Goal: Task Accomplishment & Management: Manage account settings

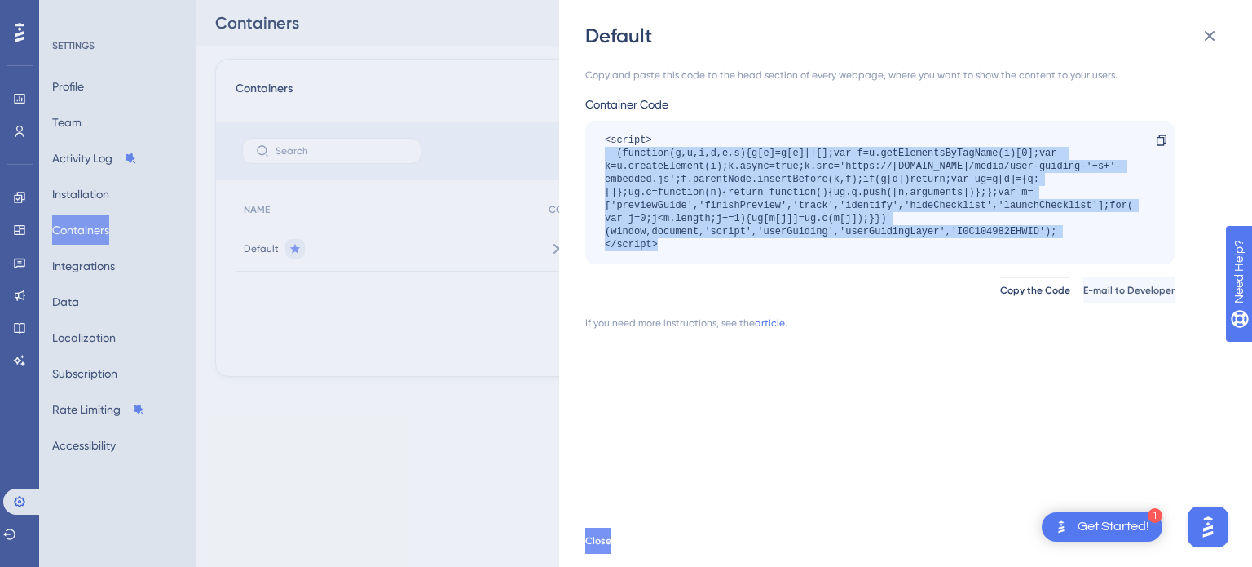
click at [605, 542] on button "Close" at bounding box center [598, 540] width 26 height 26
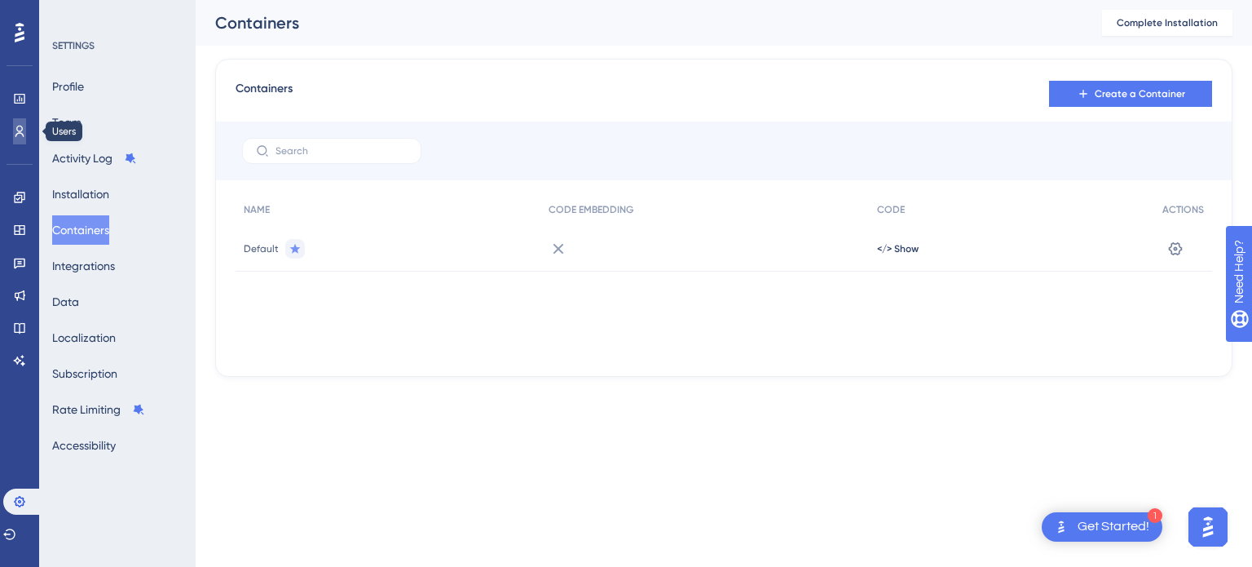
click at [16, 132] on icon at bounding box center [19, 131] width 13 height 13
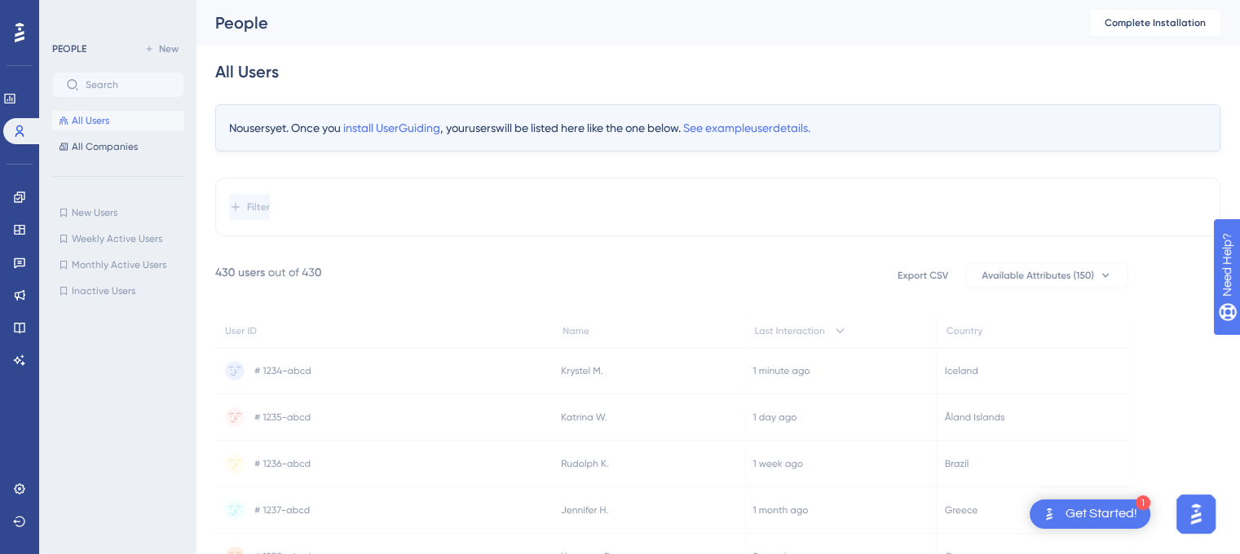
click at [329, 263] on icon at bounding box center [671, 468] width 913 height 411
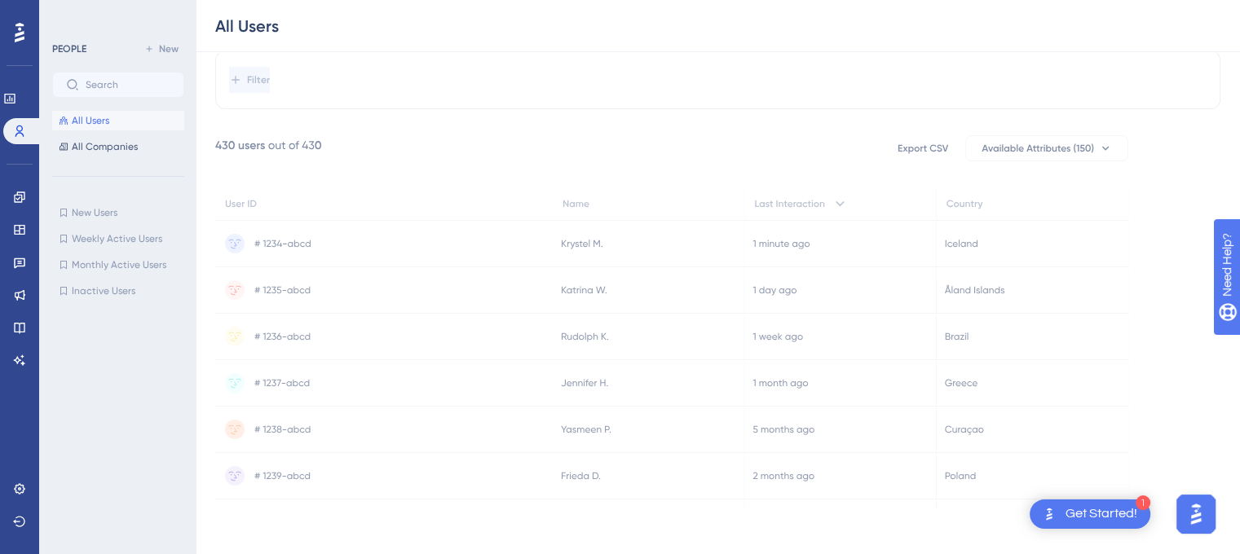
click at [531, 472] on icon at bounding box center [384, 476] width 338 height 46
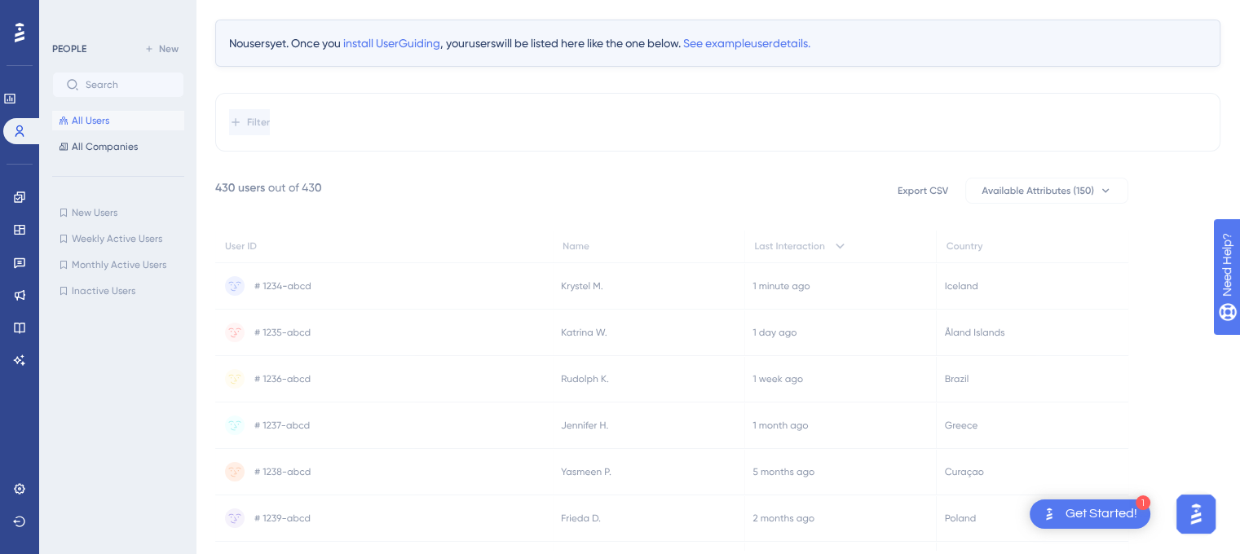
scroll to position [0, 0]
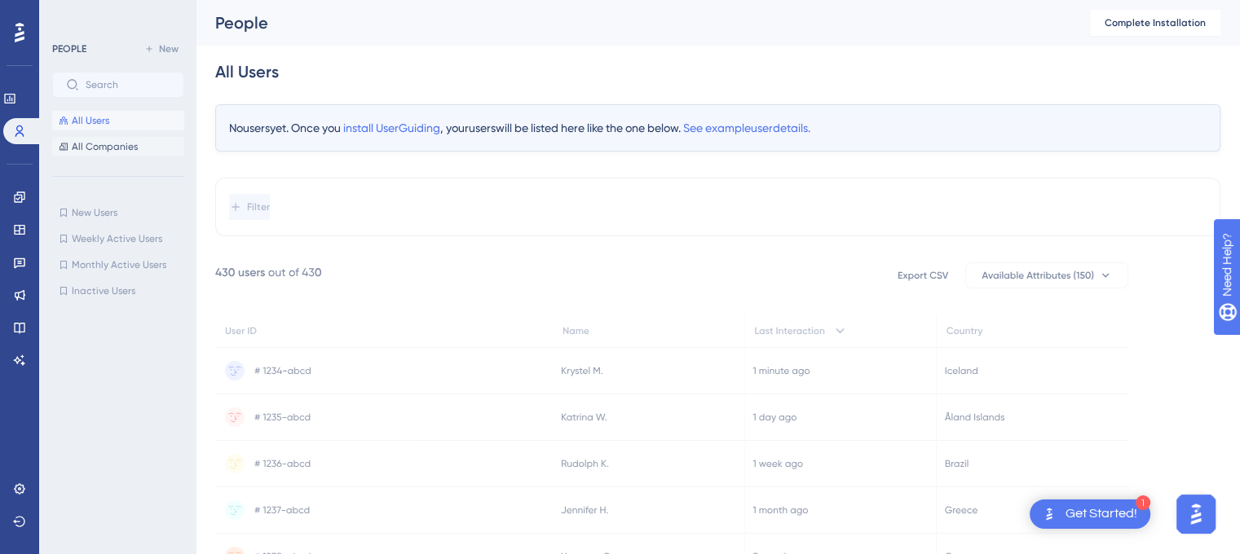
click at [90, 156] on button "All Companies" at bounding box center [118, 147] width 132 height 20
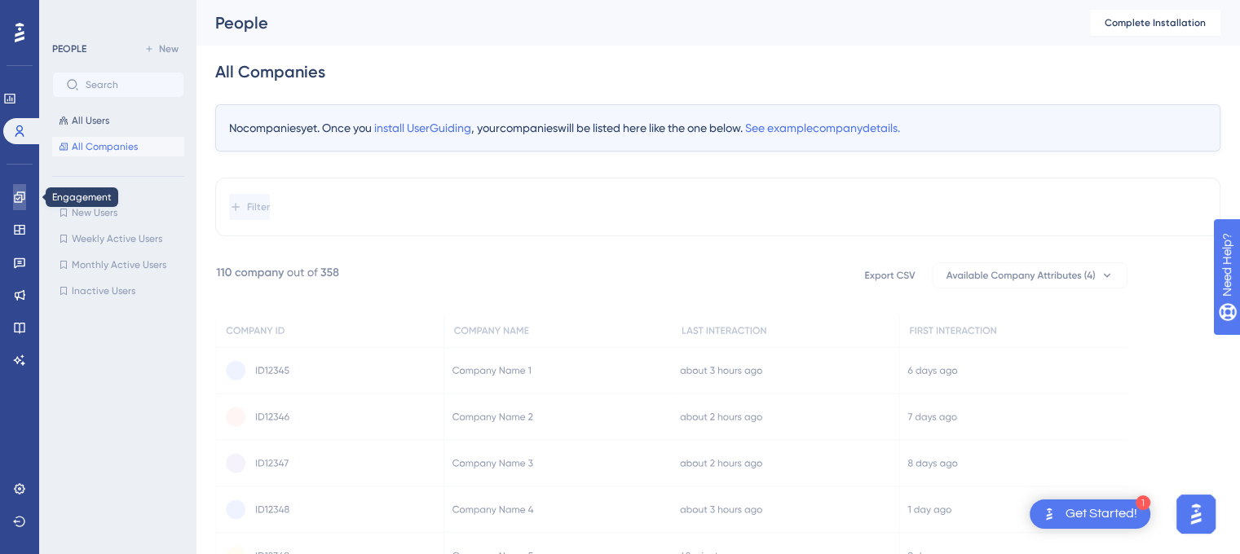
click at [13, 192] on link at bounding box center [19, 197] width 13 height 26
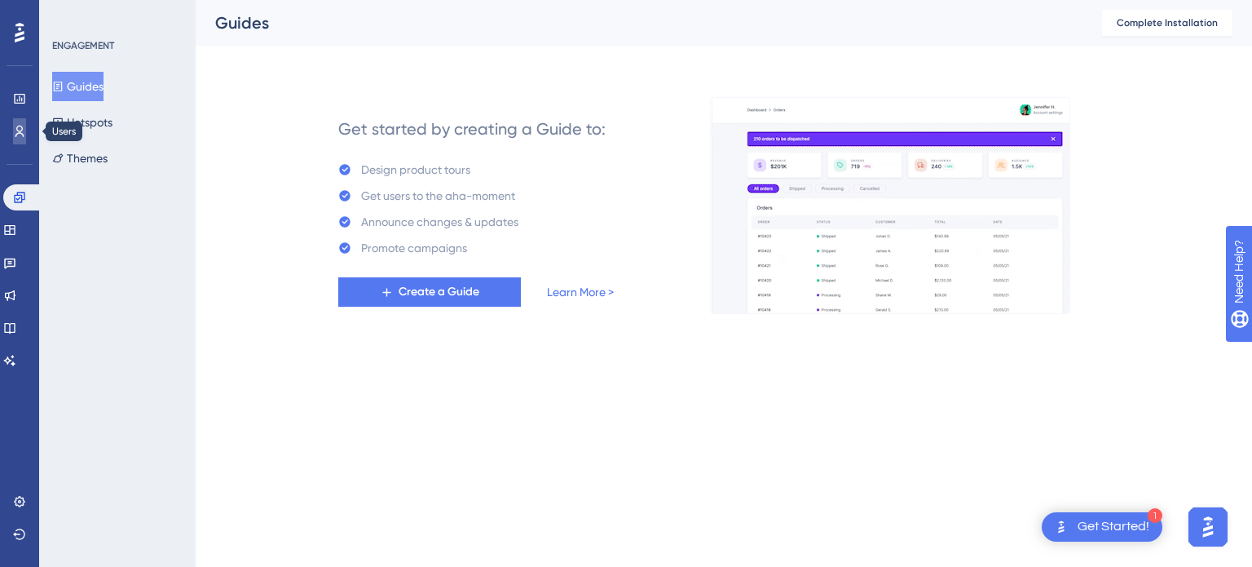
click at [16, 118] on link at bounding box center [19, 131] width 13 height 26
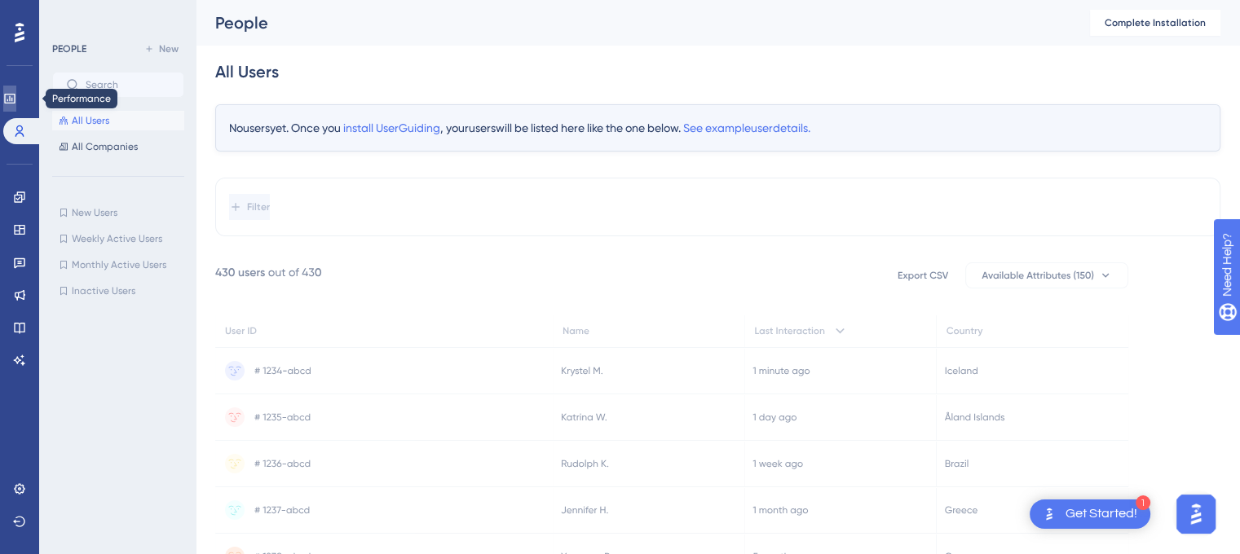
click at [16, 90] on link at bounding box center [9, 99] width 13 height 26
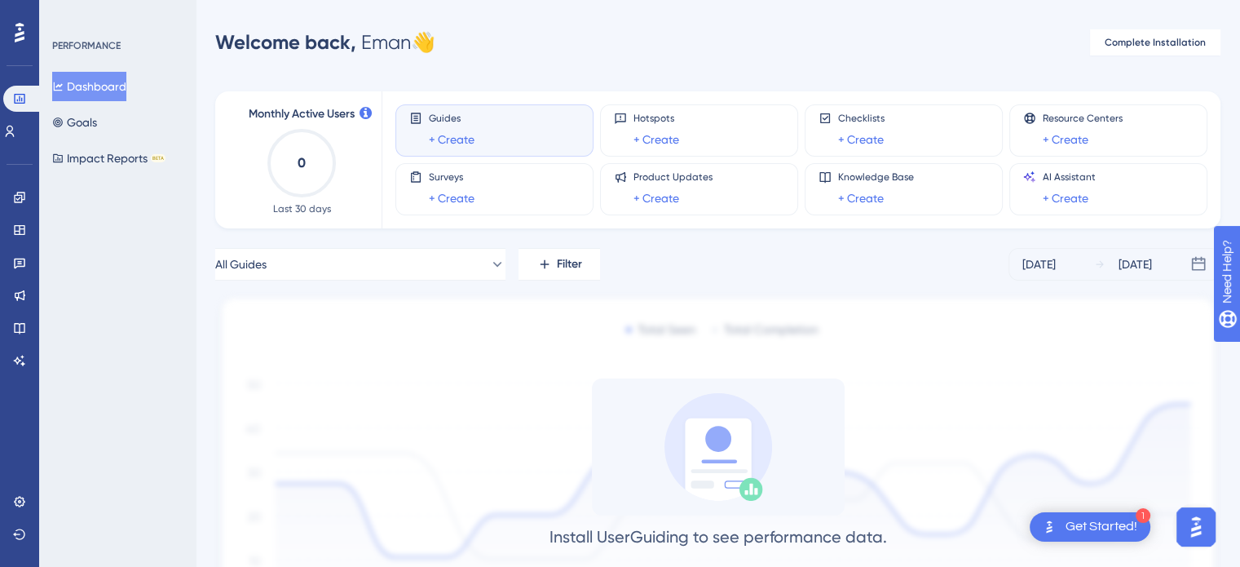
click at [18, 29] on icon at bounding box center [20, 33] width 10 height 20
click at [15, 128] on icon at bounding box center [9, 131] width 13 height 13
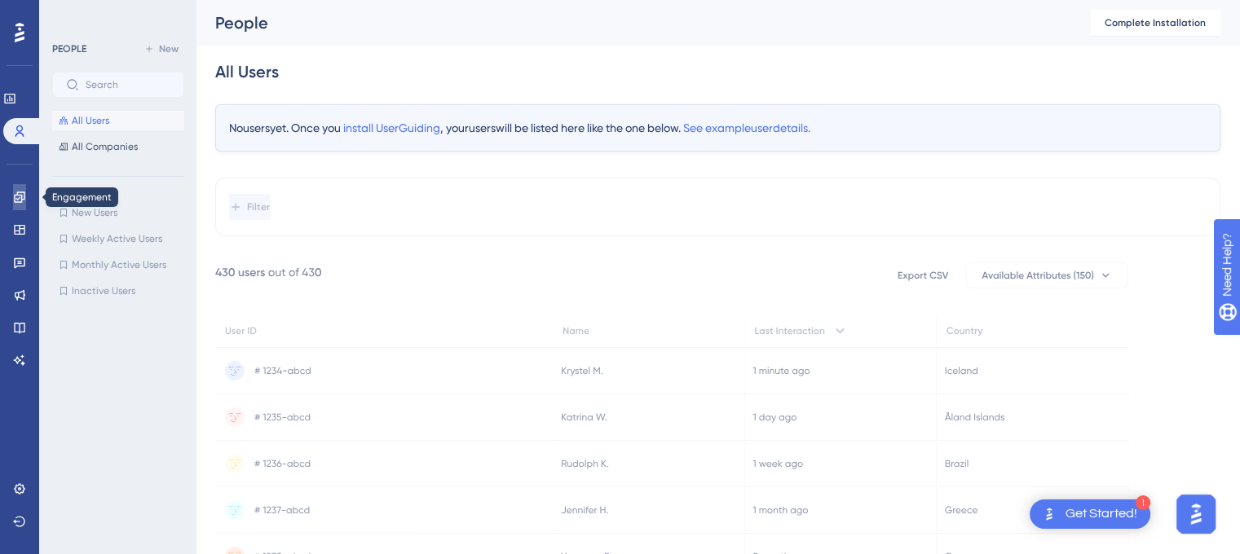
click at [18, 205] on link at bounding box center [19, 197] width 13 height 26
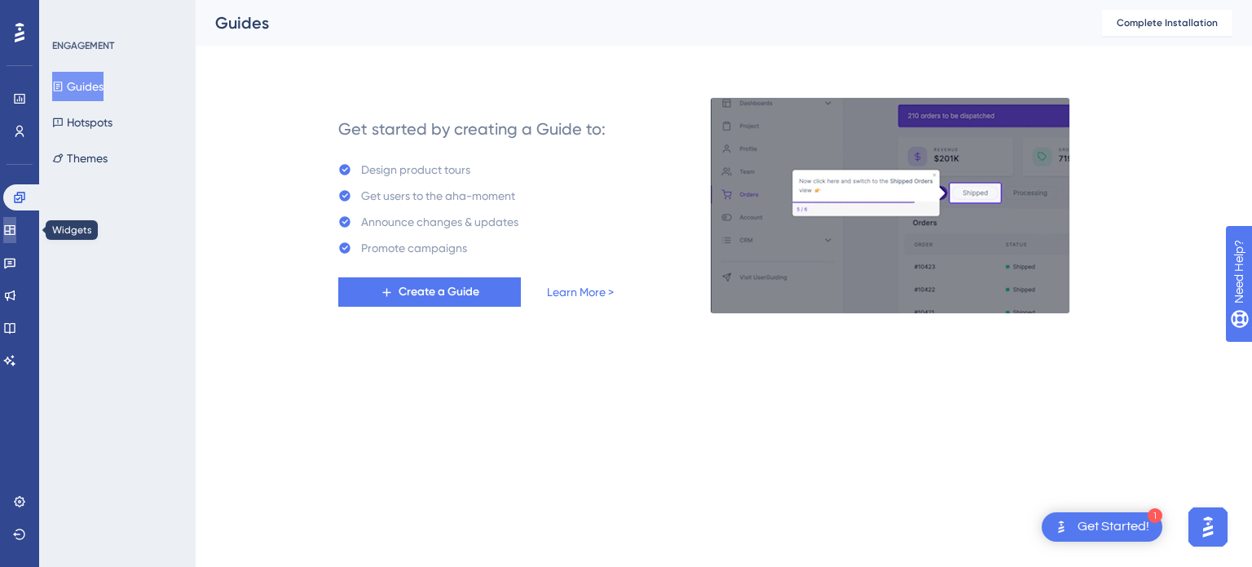
click at [15, 224] on icon at bounding box center [9, 229] width 13 height 13
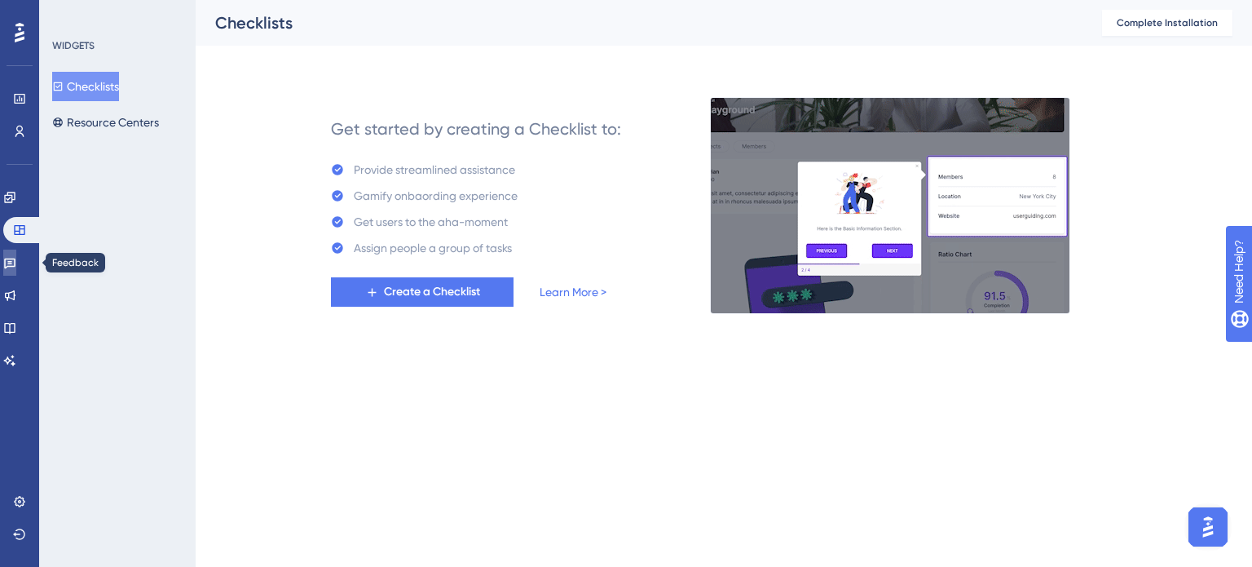
click at [16, 254] on link at bounding box center [9, 262] width 13 height 26
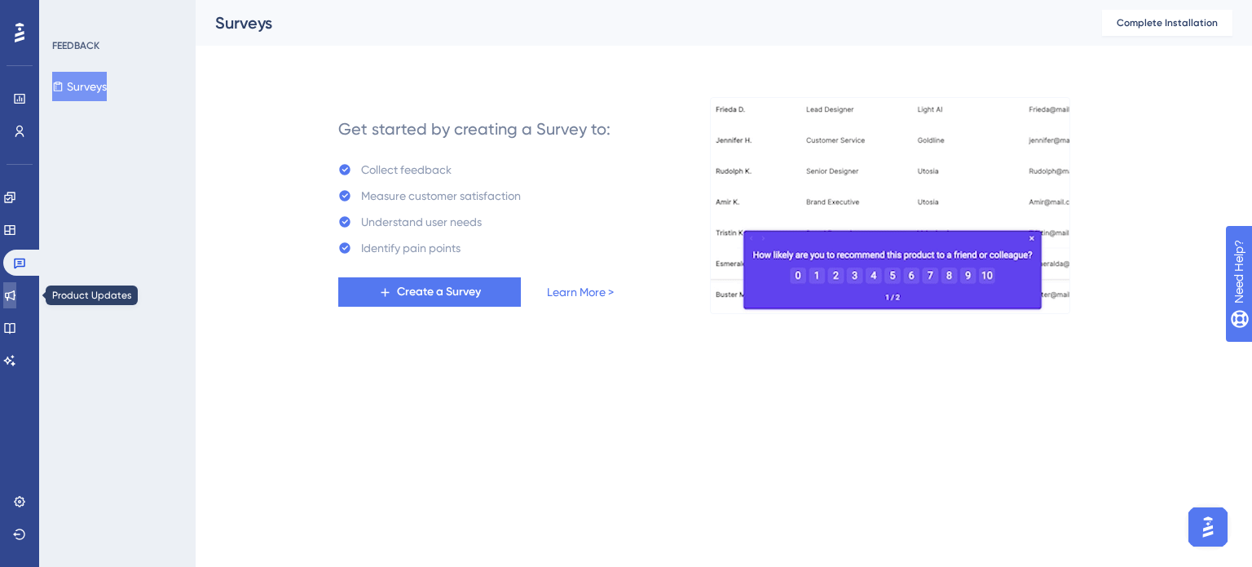
click at [16, 287] on link at bounding box center [9, 295] width 13 height 26
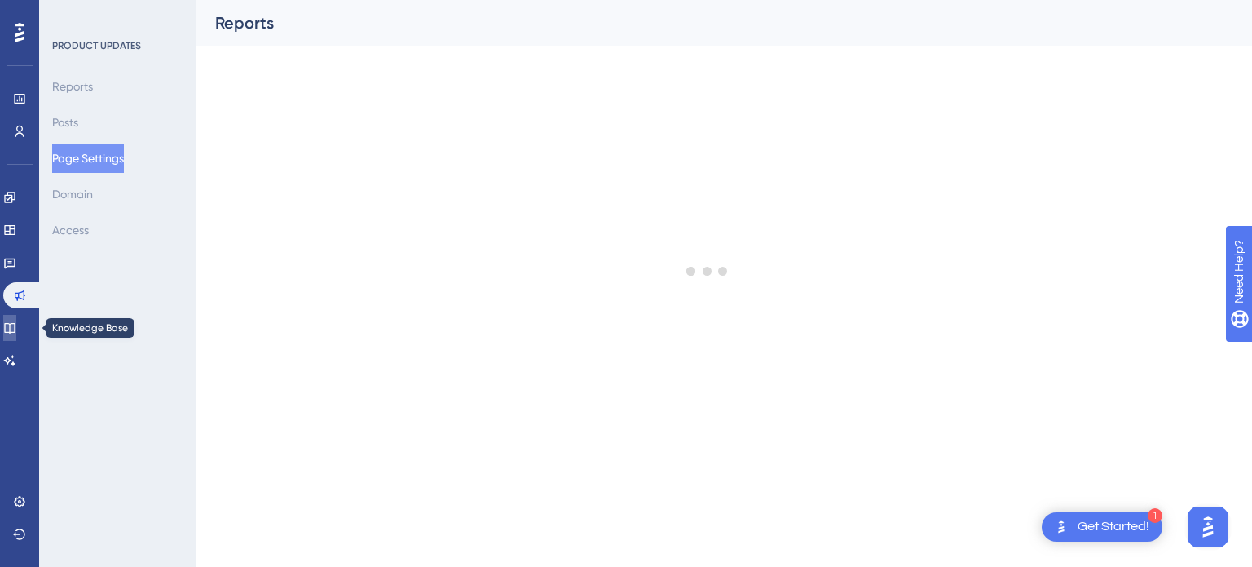
click at [16, 330] on icon at bounding box center [9, 327] width 13 height 13
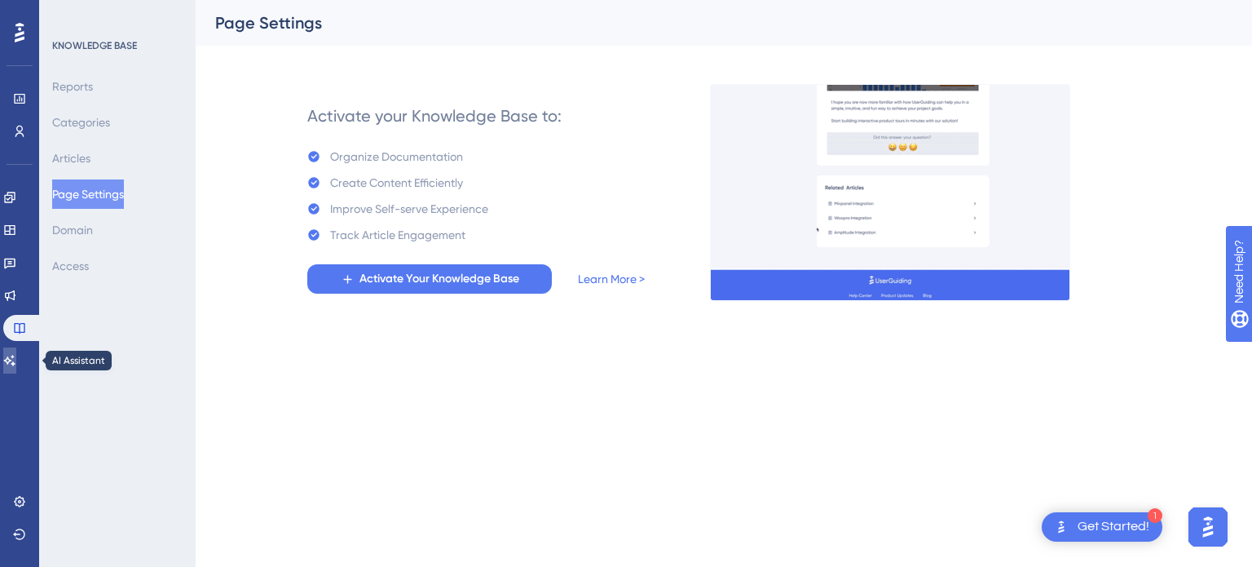
click at [15, 358] on icon at bounding box center [9, 360] width 13 height 13
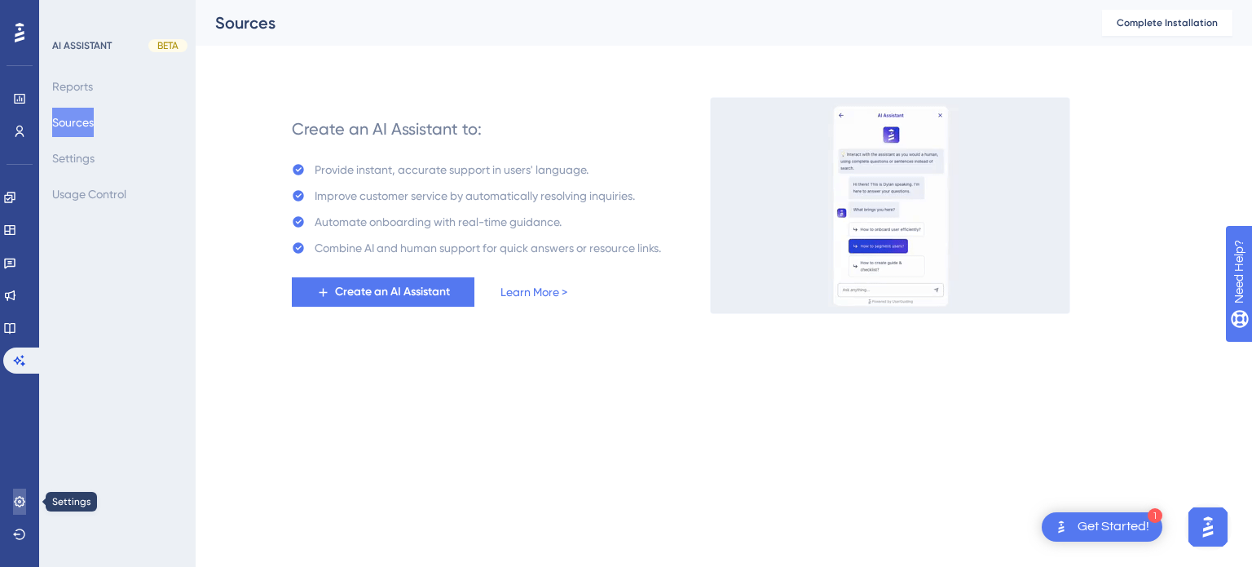
click at [13, 495] on icon at bounding box center [19, 501] width 13 height 13
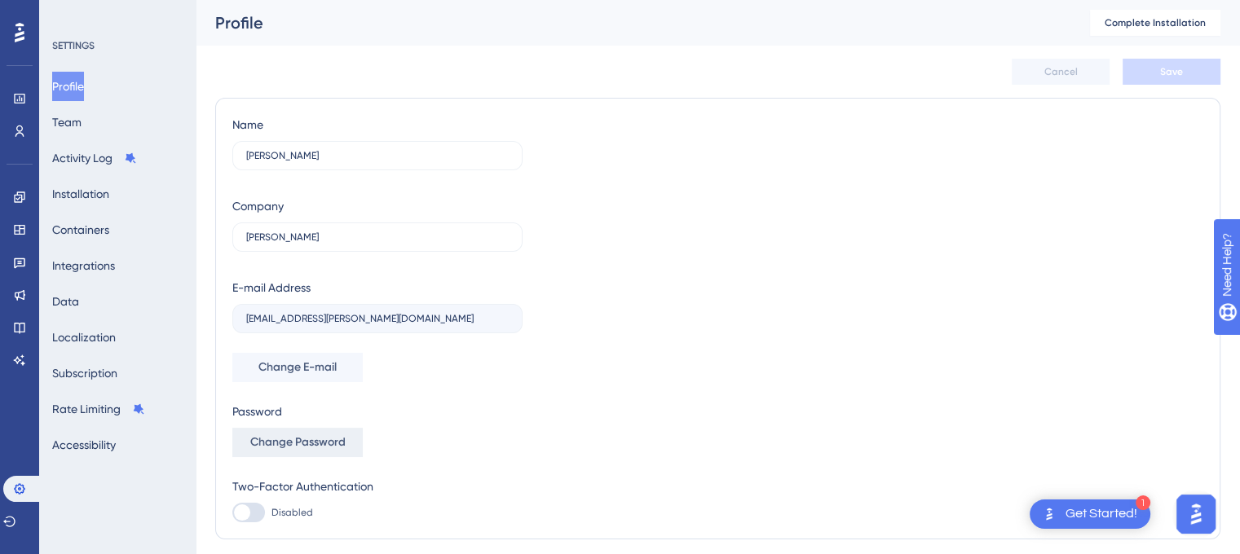
scroll to position [50, 0]
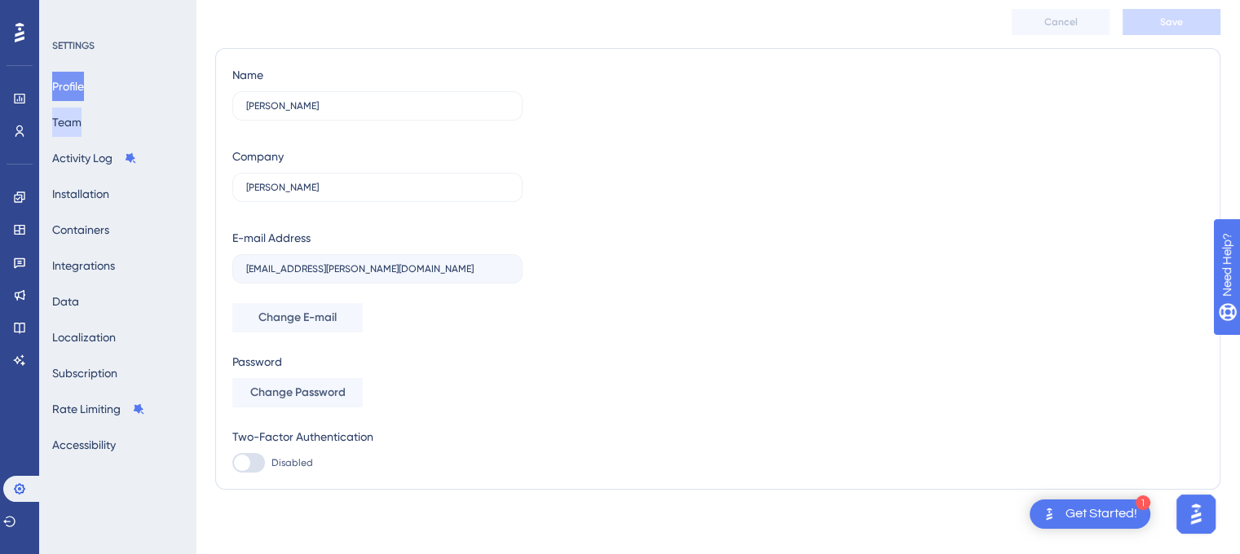
click at [82, 112] on button "Team" at bounding box center [66, 122] width 29 height 29
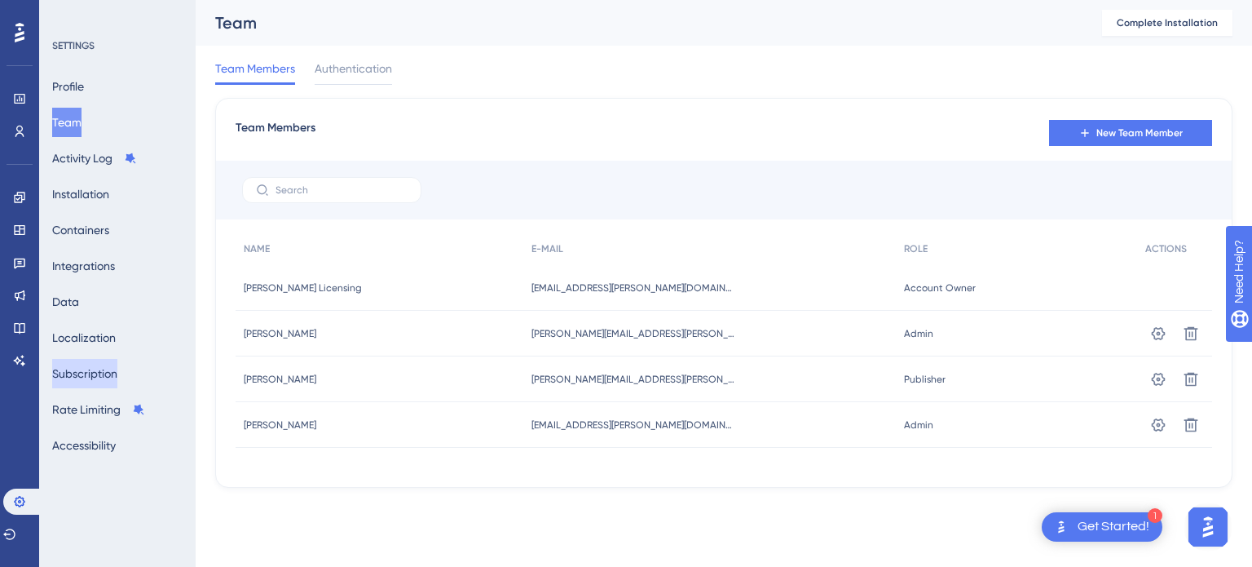
click at [97, 385] on button "Subscription" at bounding box center [84, 373] width 65 height 29
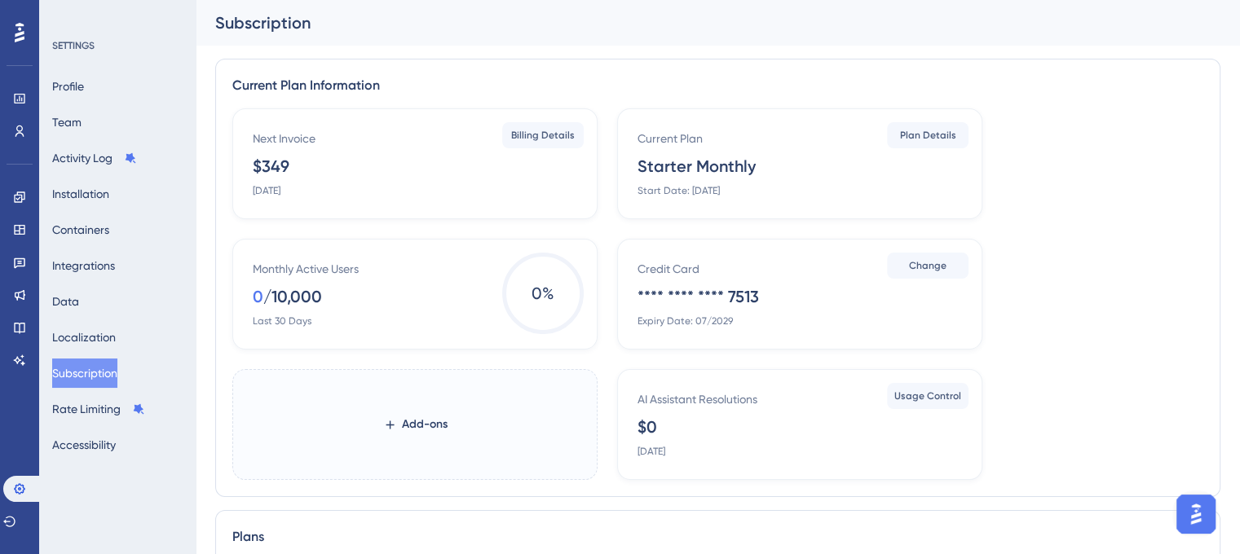
click at [758, 153] on div "Current Plan Starter Monthly Start Date: [DATE]" at bounding box center [803, 163] width 331 height 68
click at [910, 132] on span "Plan Details" at bounding box center [928, 135] width 56 height 13
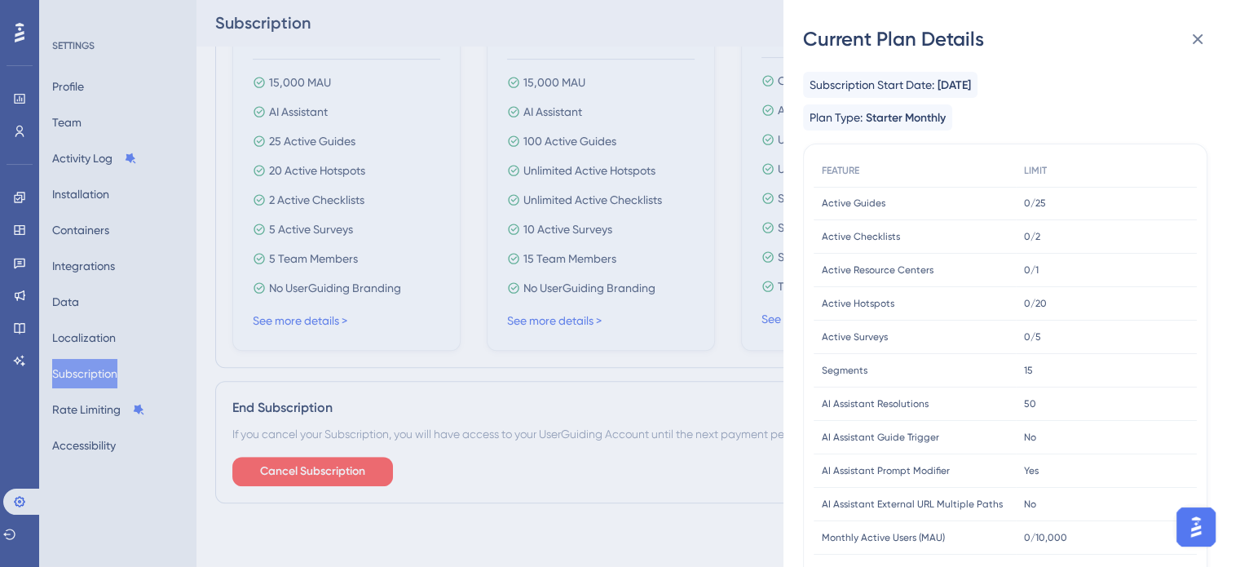
scroll to position [485, 0]
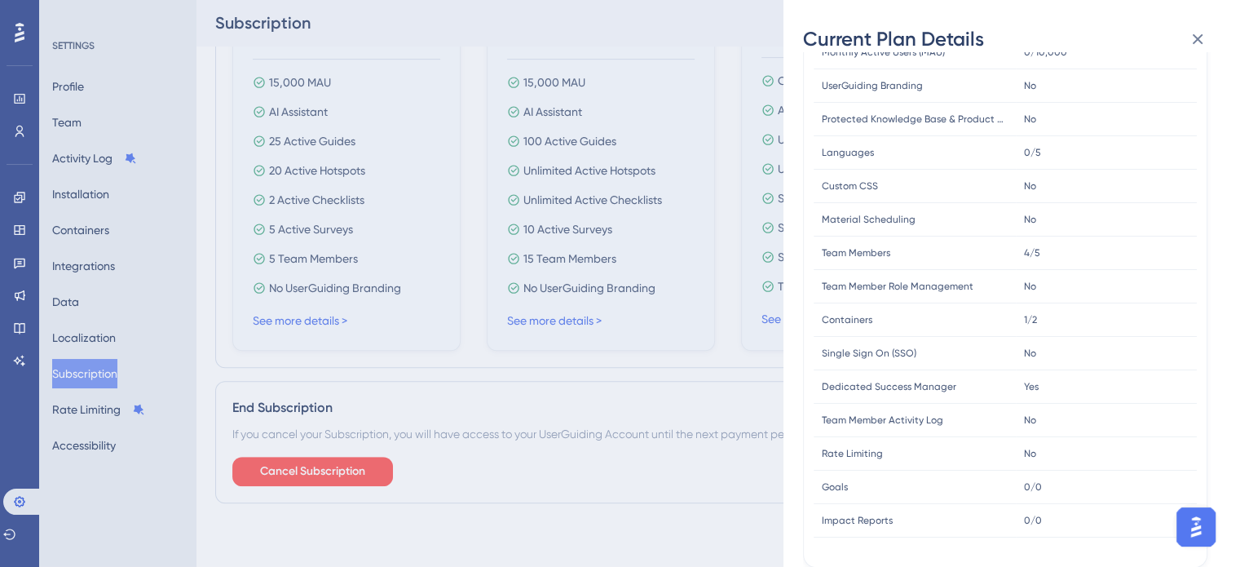
click at [1039, 320] on div "1/2 1/2" at bounding box center [1106, 319] width 181 height 33
click at [1117, 342] on div "No No" at bounding box center [1106, 353] width 181 height 33
drag, startPoint x: 1076, startPoint y: 316, endPoint x: 797, endPoint y: 322, distance: 279.7
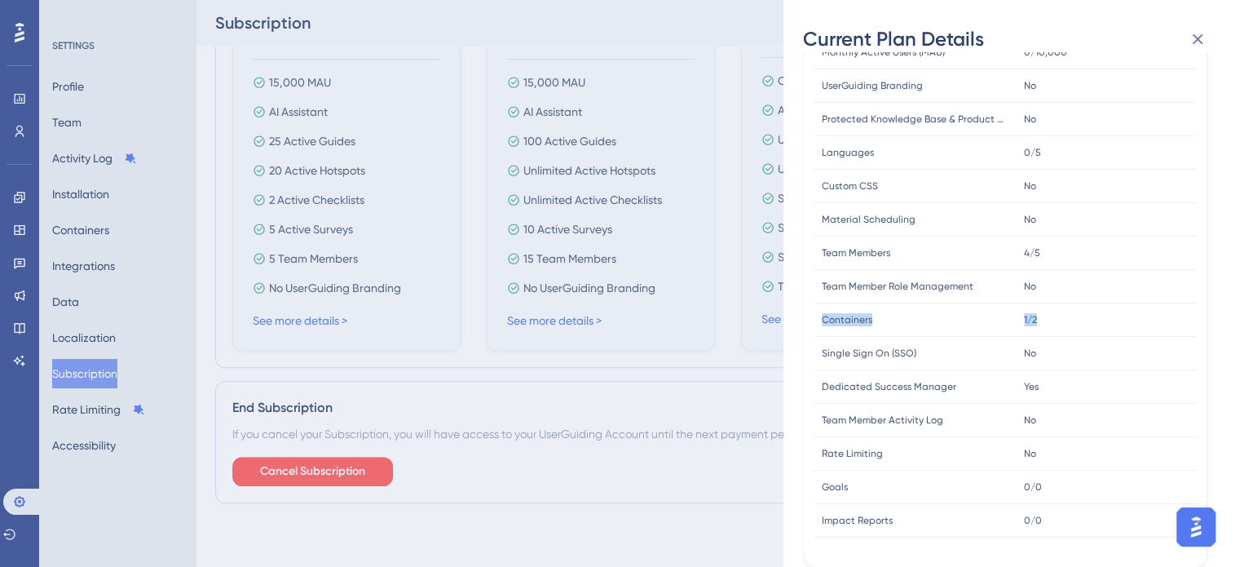
click at [797, 322] on div "Current Plan Details Subscription Start Date: [DATE] Plan Type: Starter Monthly…" at bounding box center [1011, 283] width 457 height 567
click at [1073, 348] on div "No No" at bounding box center [1106, 353] width 181 height 33
drag, startPoint x: 814, startPoint y: 318, endPoint x: 1043, endPoint y: 355, distance: 231.2
click at [1043, 355] on div "FEATURE LIMIT Active Guides Active Guides 0/25 0/25 Active Checklists Active Ch…" at bounding box center [1005, 103] width 383 height 868
click at [1128, 379] on div "Yes Yes" at bounding box center [1106, 386] width 181 height 33
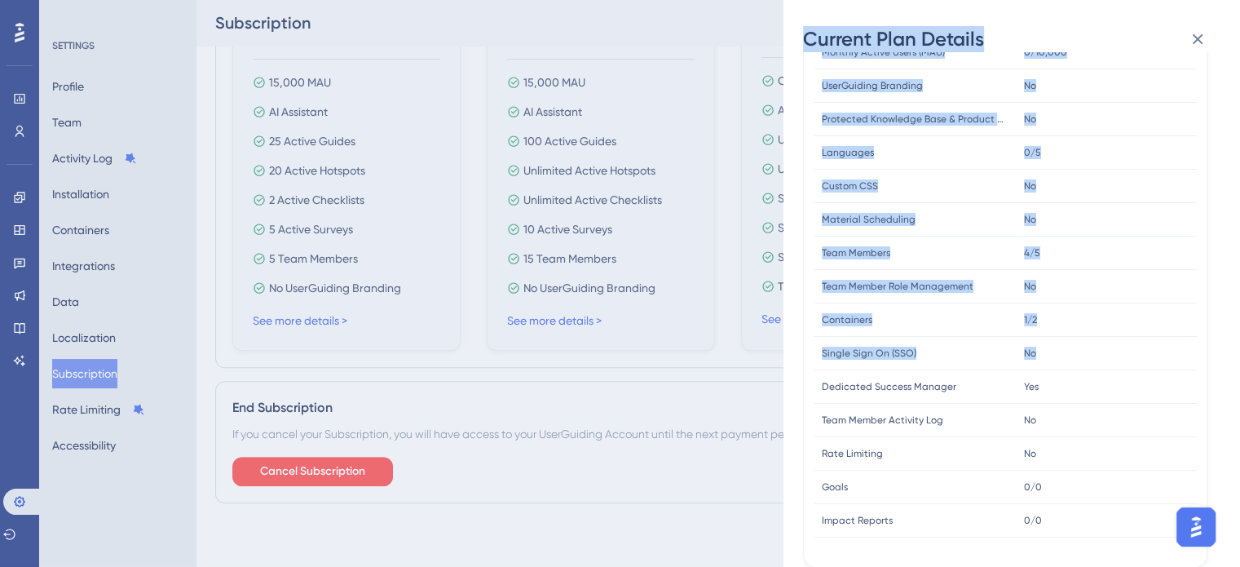
drag, startPoint x: 779, startPoint y: 301, endPoint x: 1117, endPoint y: 364, distance: 344.3
click at [1117, 364] on div "Current Plan Details Subscription Start Date: [DATE] Plan Type: Starter Monthly…" at bounding box center [620, 283] width 1240 height 567
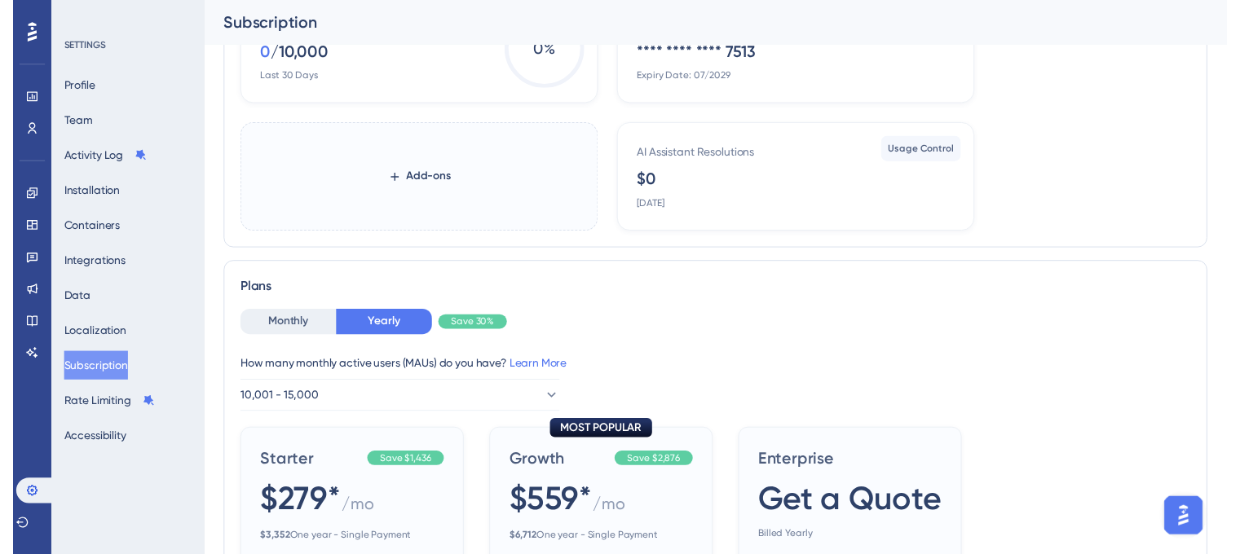
scroll to position [2, 0]
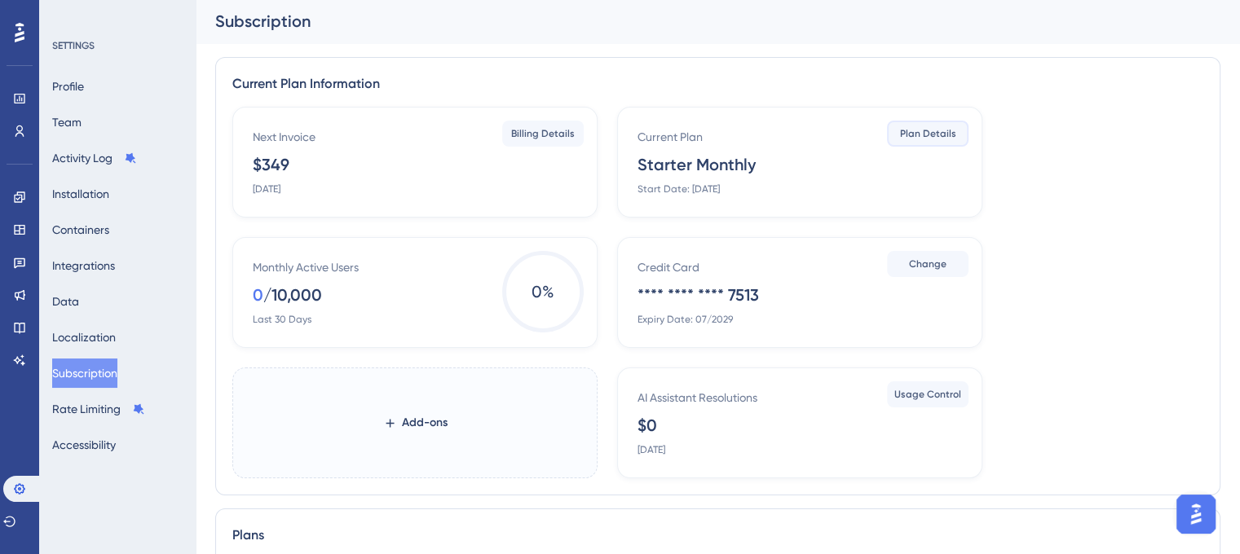
click at [921, 136] on span "Plan Details" at bounding box center [928, 133] width 56 height 13
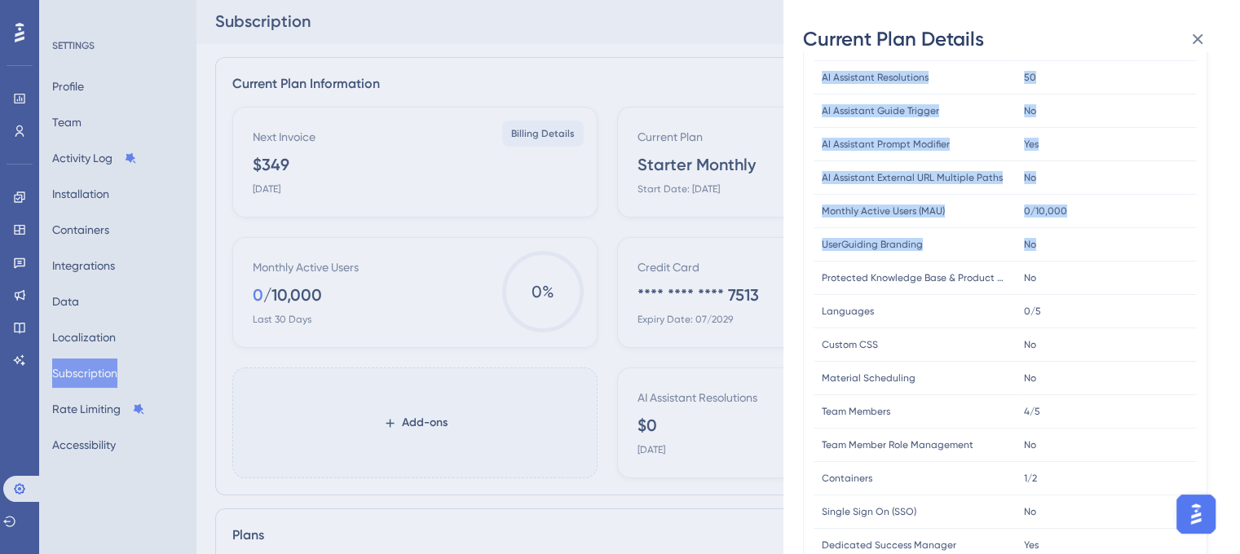
scroll to position [408, 0]
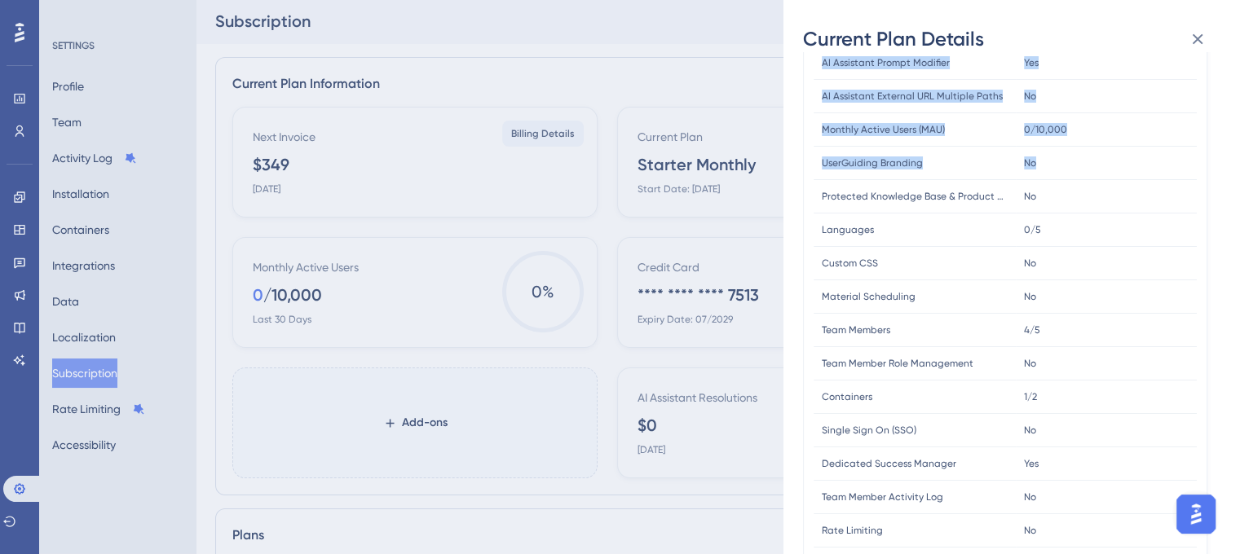
drag, startPoint x: 817, startPoint y: 195, endPoint x: 1060, endPoint y: 155, distance: 246.2
click at [1060, 155] on div "FEATURE LIMIT Active Guides Active Guides 0/25 0/25 Active Checklists Active Ch…" at bounding box center [1005, 180] width 383 height 868
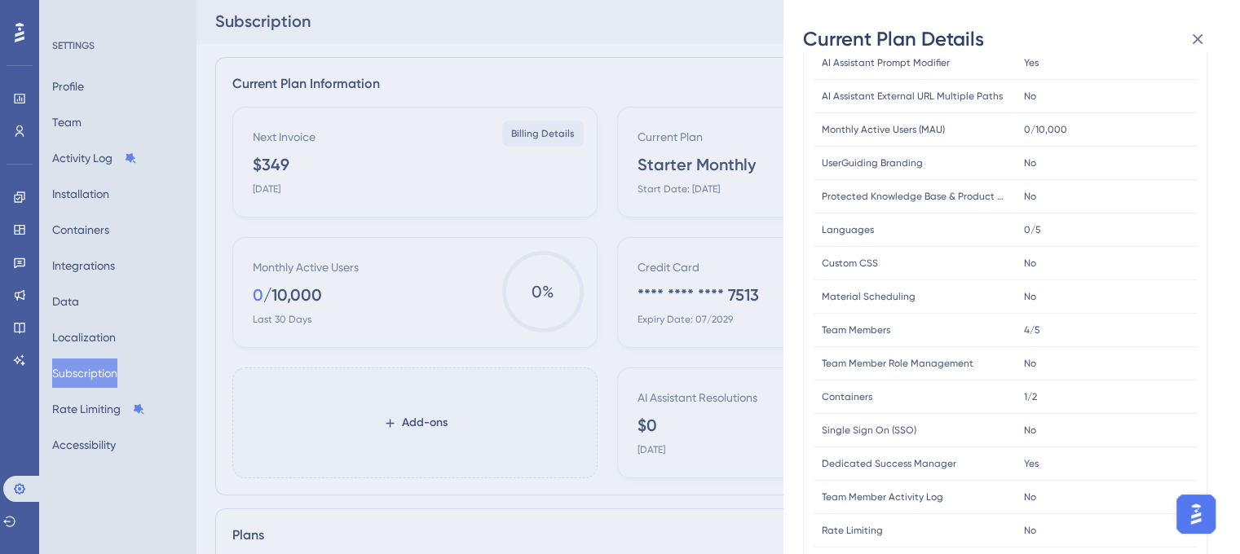
click at [1087, 189] on div "No No" at bounding box center [1106, 196] width 181 height 33
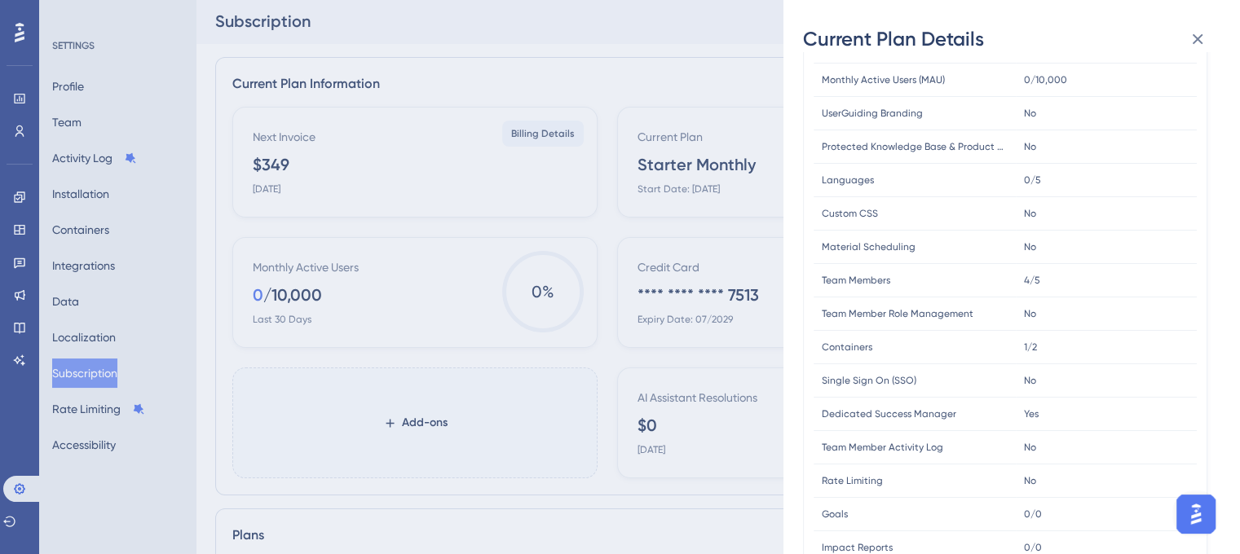
scroll to position [485, 0]
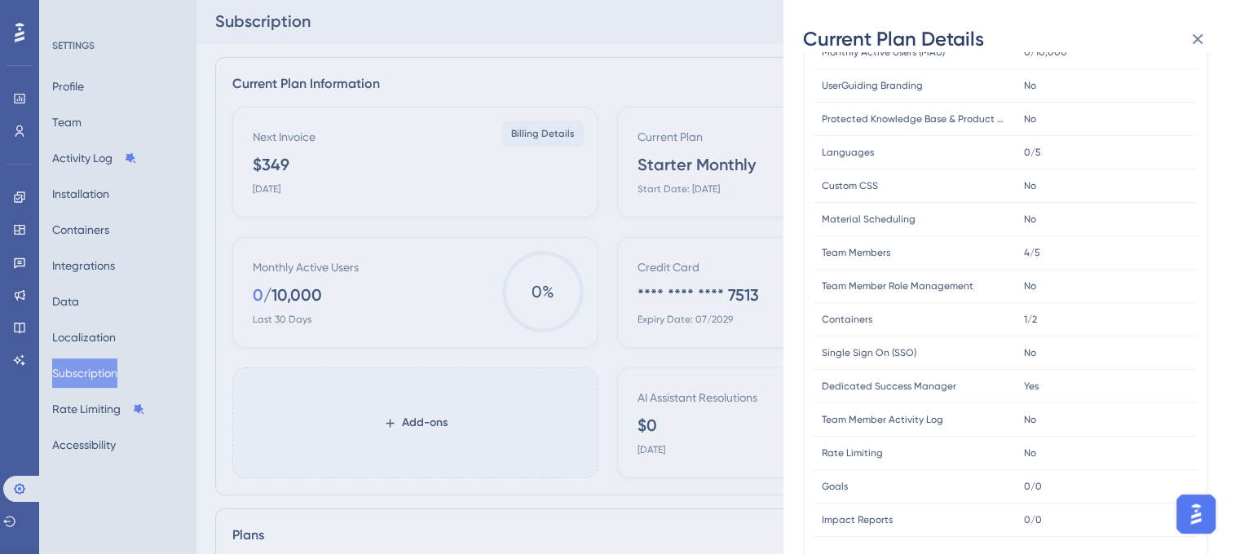
click at [1042, 147] on div "0/5 0/5" at bounding box center [1106, 152] width 181 height 33
click at [1042, 148] on div "0/5 0/5" at bounding box center [1106, 152] width 181 height 33
click at [1085, 162] on div "0/5 0/5" at bounding box center [1106, 152] width 181 height 33
click at [1035, 152] on span "0/5" at bounding box center [1032, 152] width 17 height 13
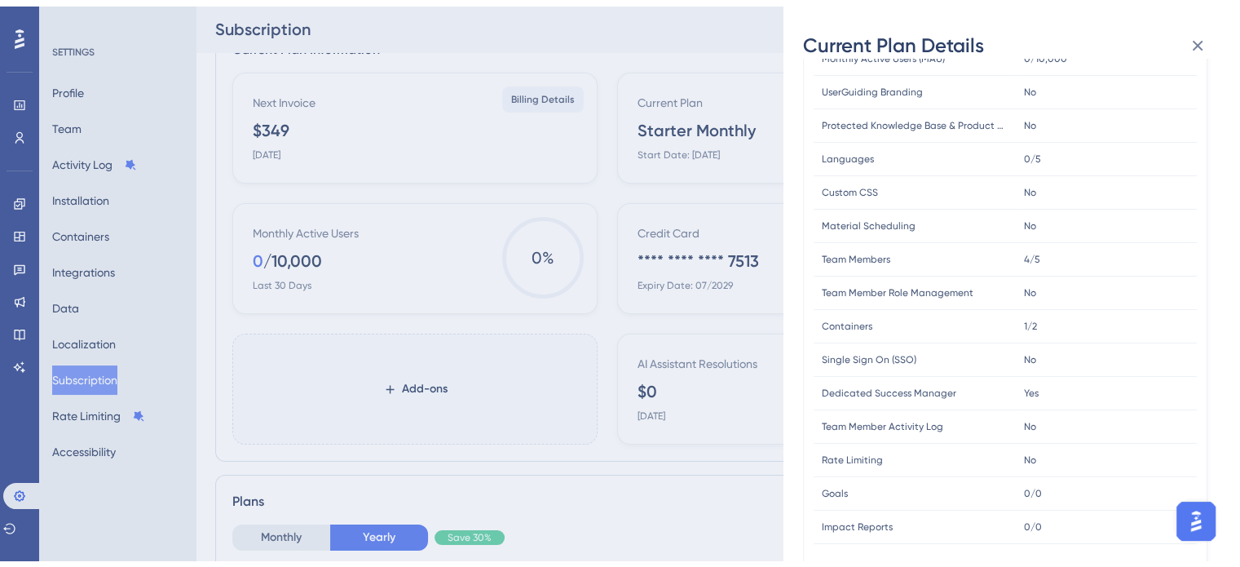
scroll to position [83, 0]
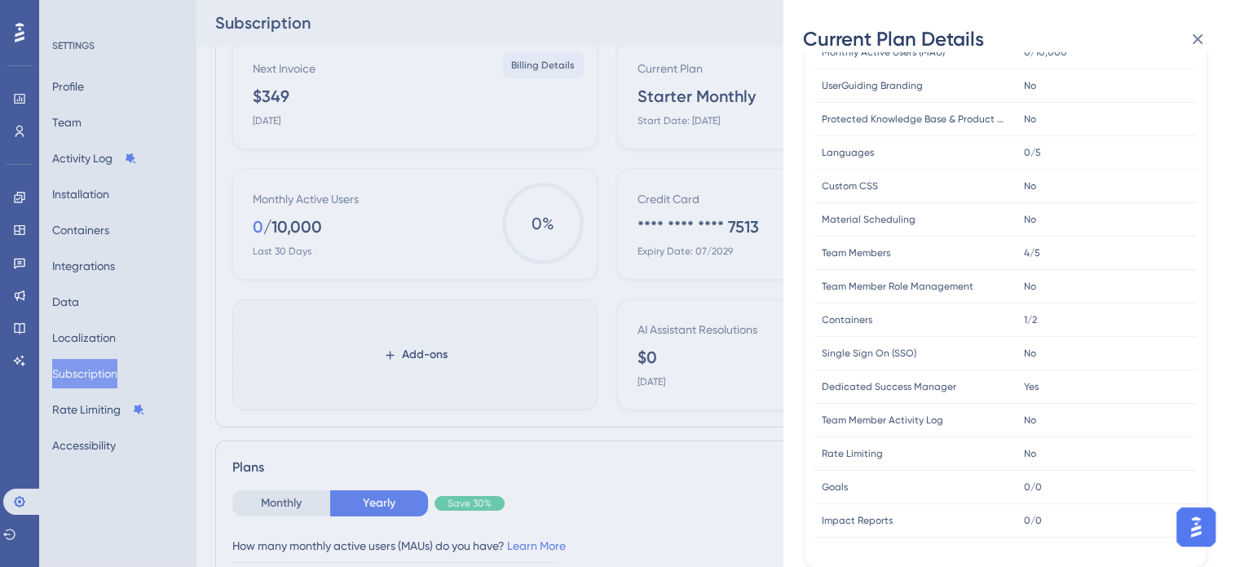
click at [103, 408] on div "Current Plan Details Subscription Start Date: [DATE] Plan Type: Starter Monthly…" at bounding box center [620, 283] width 1240 height 567
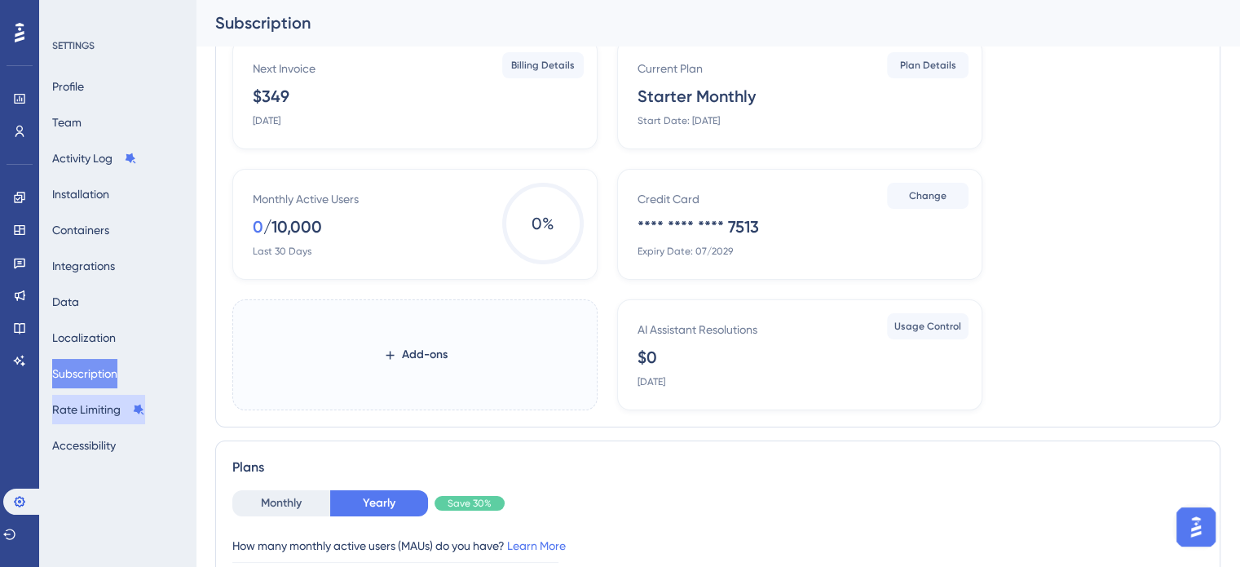
click at [91, 413] on button "Rate Limiting" at bounding box center [98, 409] width 93 height 29
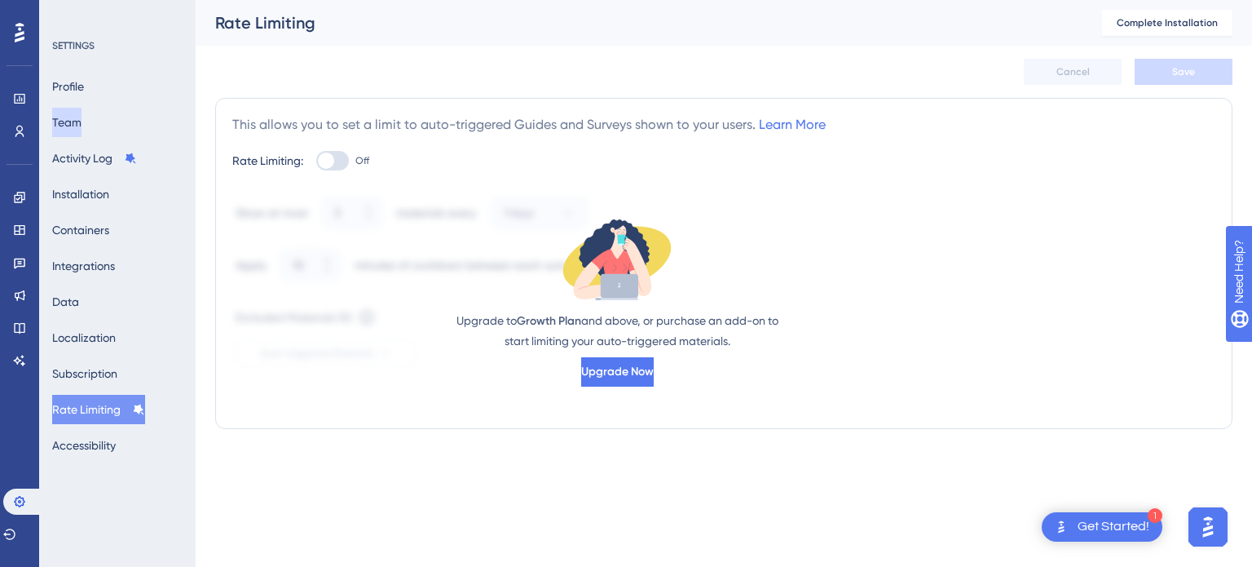
click at [82, 117] on button "Team" at bounding box center [66, 122] width 29 height 29
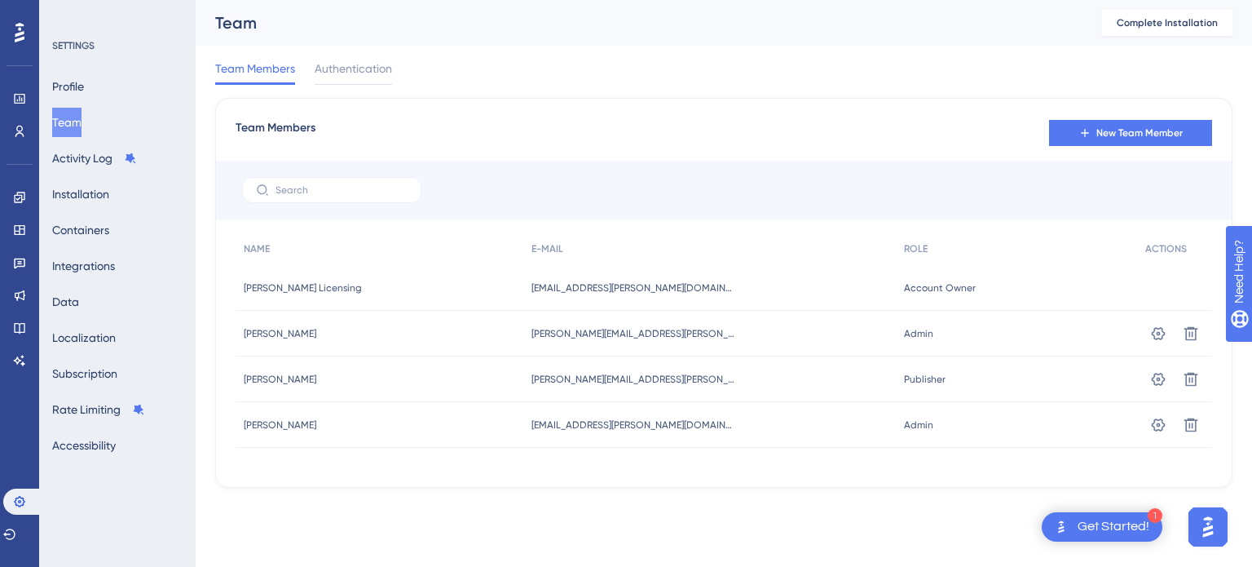
click at [923, 288] on span "Account Owner" at bounding box center [940, 287] width 72 height 13
click at [611, 285] on span "[EMAIL_ADDRESS][PERSON_NAME][DOMAIN_NAME]" at bounding box center [634, 287] width 204 height 13
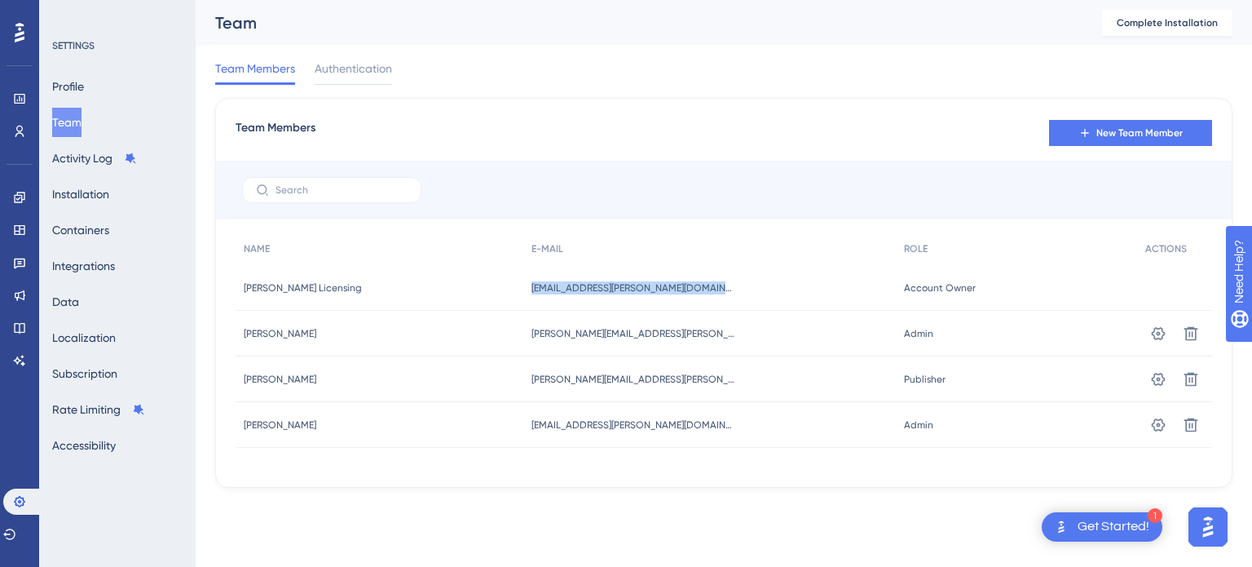
click at [611, 285] on span "[EMAIL_ADDRESS][PERSON_NAME][DOMAIN_NAME]" at bounding box center [634, 287] width 204 height 13
click at [731, 291] on div "[EMAIL_ADDRESS][PERSON_NAME][DOMAIN_NAME] [EMAIL_ADDRESS][PERSON_NAME][DOMAIN_N…" at bounding box center [709, 288] width 373 height 46
click at [556, 295] on div "[EMAIL_ADDRESS][PERSON_NAME][DOMAIN_NAME] [EMAIL_ADDRESS][PERSON_NAME][DOMAIN_N…" at bounding box center [709, 288] width 373 height 46
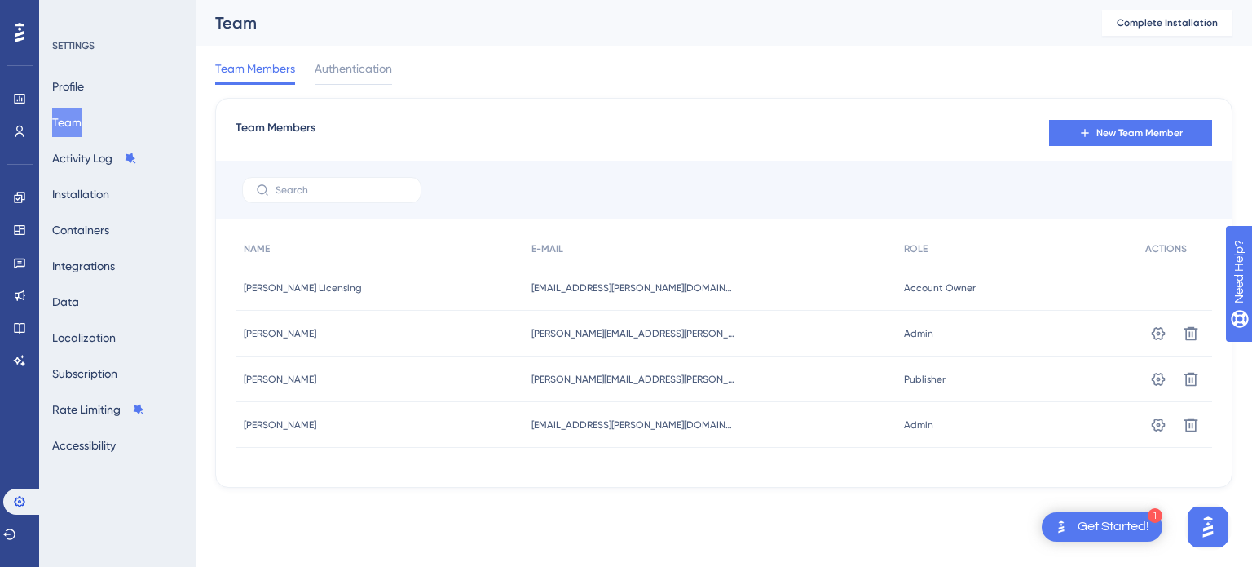
click at [401, 287] on div "[PERSON_NAME] Licensing [PERSON_NAME] Licensing" at bounding box center [380, 288] width 288 height 46
click at [316, 294] on div "[PERSON_NAME] Licensing [PERSON_NAME] Licensing" at bounding box center [380, 288] width 288 height 46
click at [737, 312] on div "[PERSON_NAME][EMAIL_ADDRESS][PERSON_NAME][PERSON_NAME][DOMAIN_NAME] [PERSON_NAM…" at bounding box center [709, 334] width 373 height 46
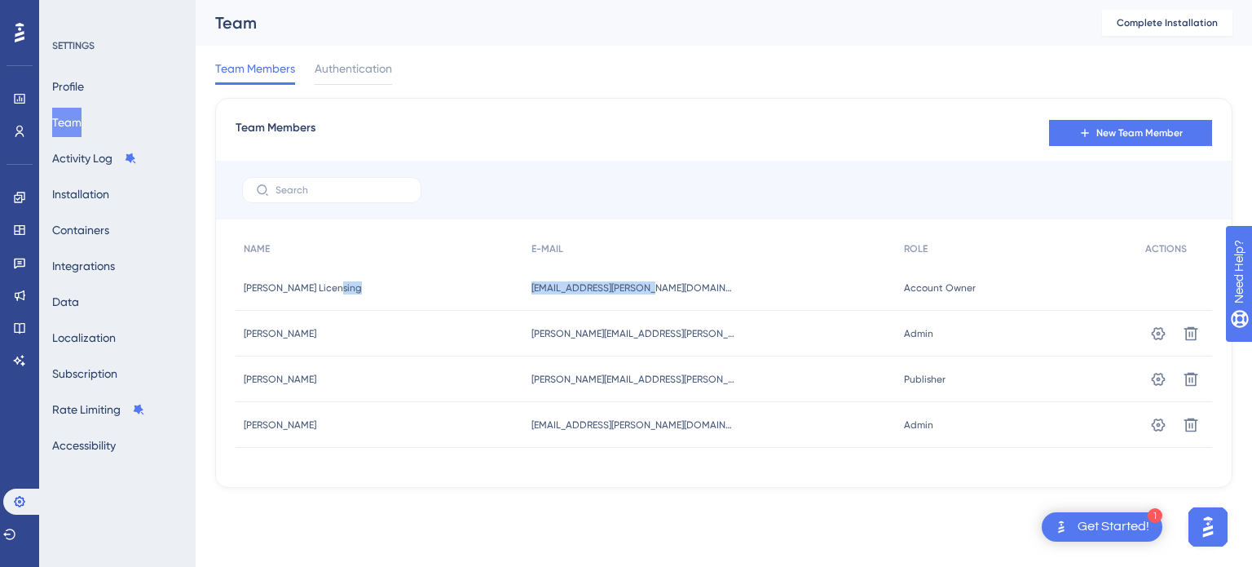
drag, startPoint x: 677, startPoint y: 289, endPoint x: 523, endPoint y: 290, distance: 153.3
click at [0, 0] on div "[PERSON_NAME] Licensing [PERSON_NAME] Licensing [EMAIL_ADDRESS][PERSON_NAME][DO…" at bounding box center [0, 0] width 0 height 0
click at [832, 335] on div "[PERSON_NAME][EMAIL_ADDRESS][PERSON_NAME][PERSON_NAME][DOMAIN_NAME] [PERSON_NAM…" at bounding box center [709, 334] width 373 height 46
click at [904, 281] on span "Account Owner" at bounding box center [940, 287] width 72 height 13
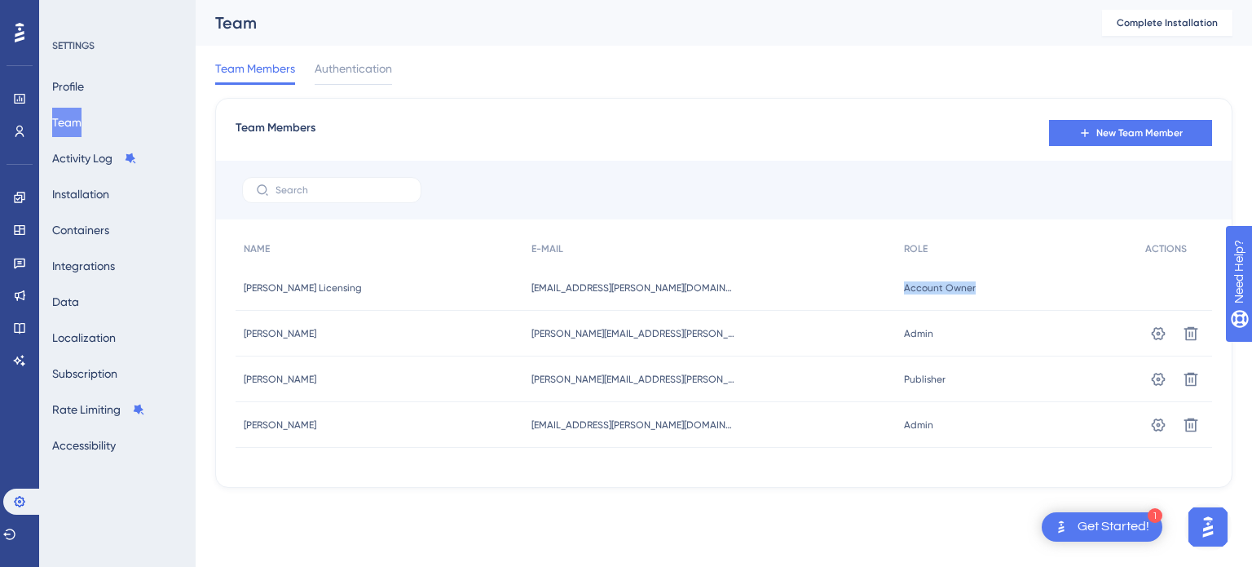
click at [904, 281] on span "Account Owner" at bounding box center [940, 287] width 72 height 13
click at [1162, 328] on icon at bounding box center [1159, 332] width 14 height 13
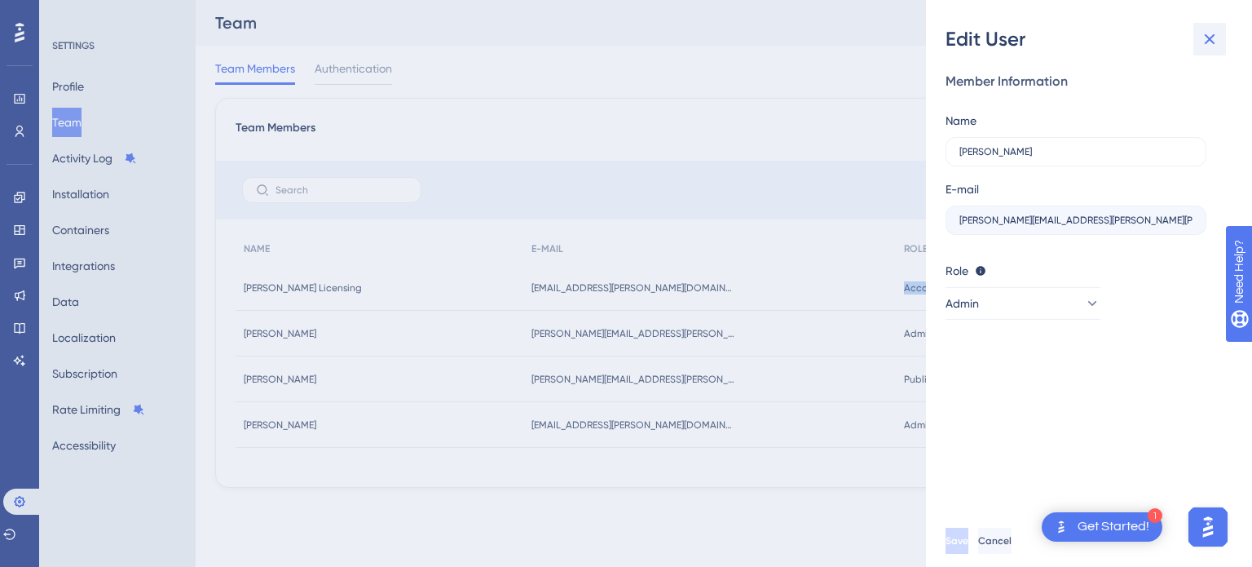
click at [1203, 39] on icon at bounding box center [1210, 39] width 20 height 20
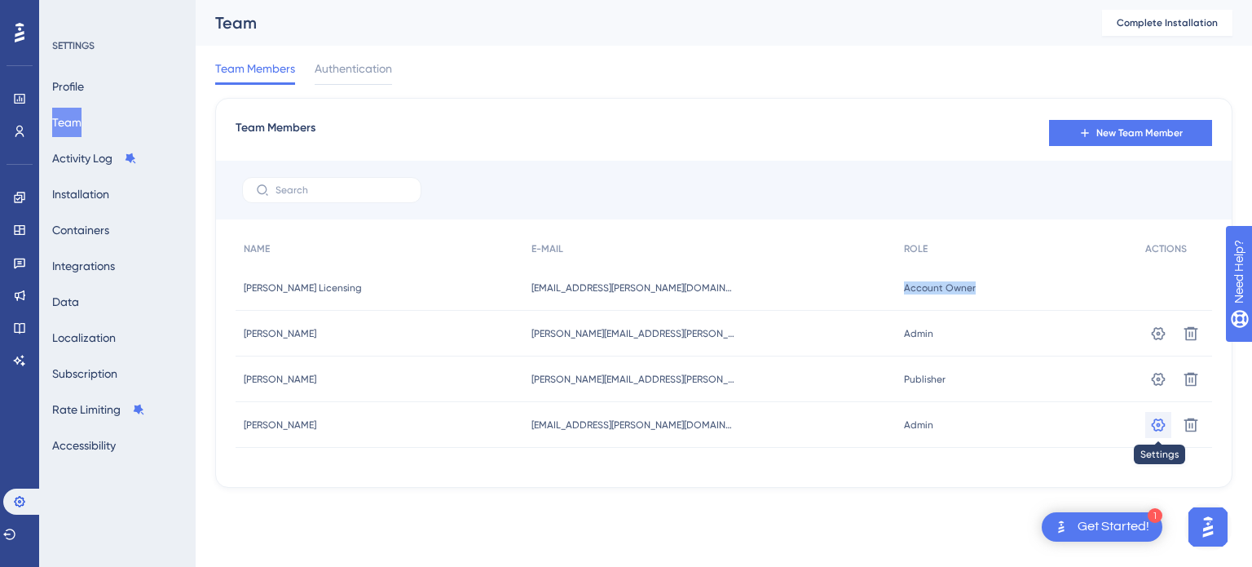
click at [1164, 342] on icon at bounding box center [1158, 333] width 16 height 16
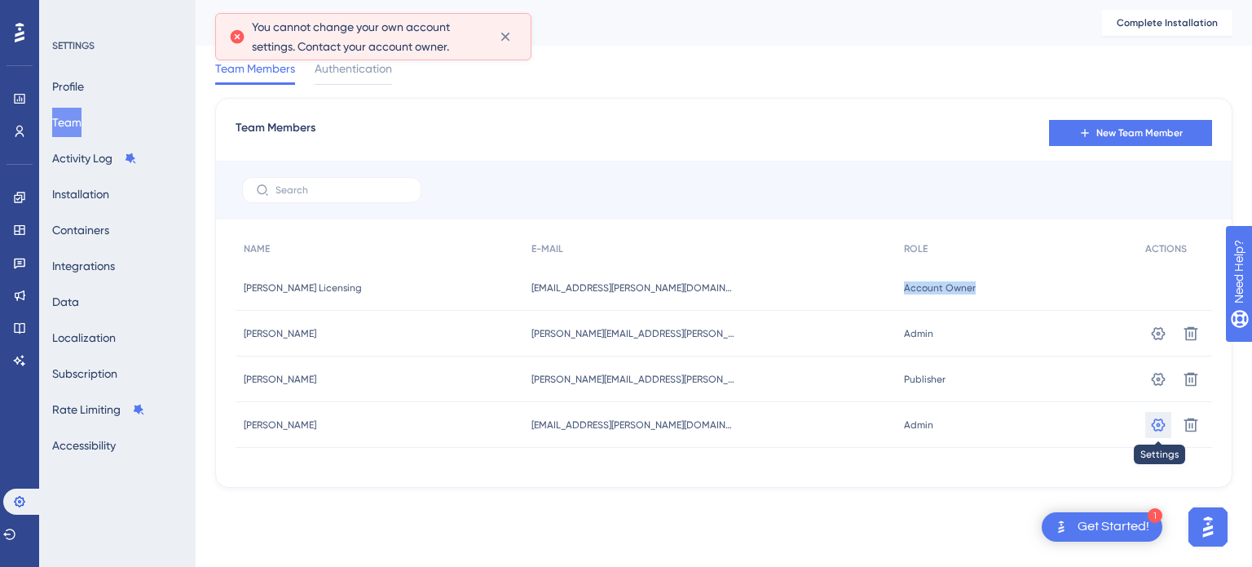
click at [1151, 342] on icon at bounding box center [1158, 333] width 16 height 16
click at [512, 76] on div "Team Members Authentication" at bounding box center [723, 72] width 1017 height 52
click at [508, 46] on button at bounding box center [504, 37] width 25 height 26
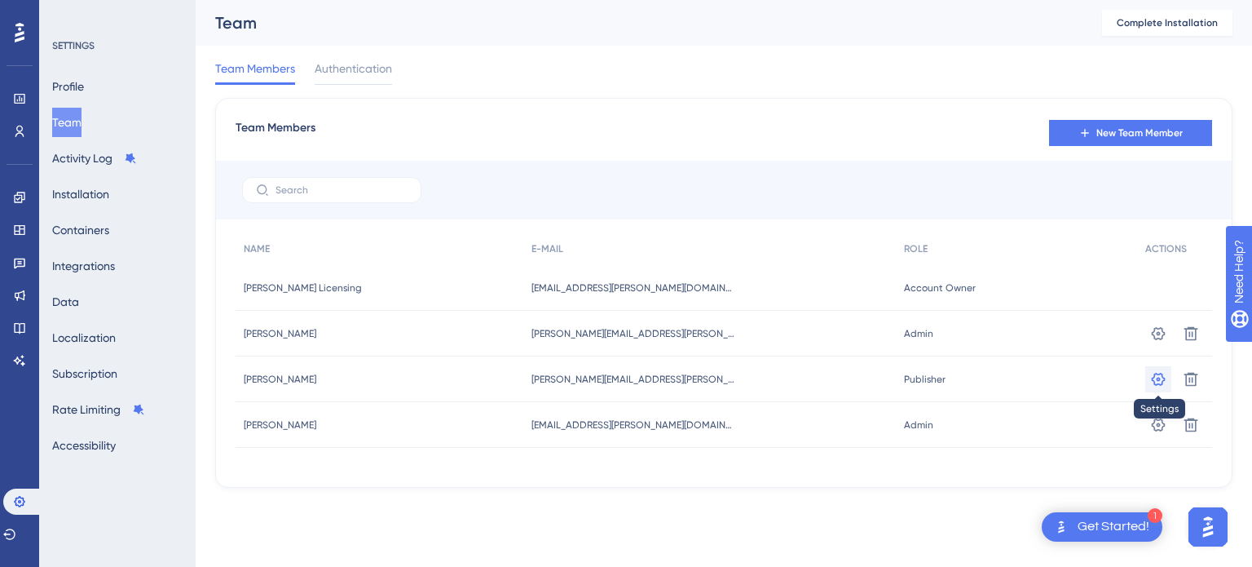
click at [1160, 342] on icon at bounding box center [1158, 333] width 16 height 16
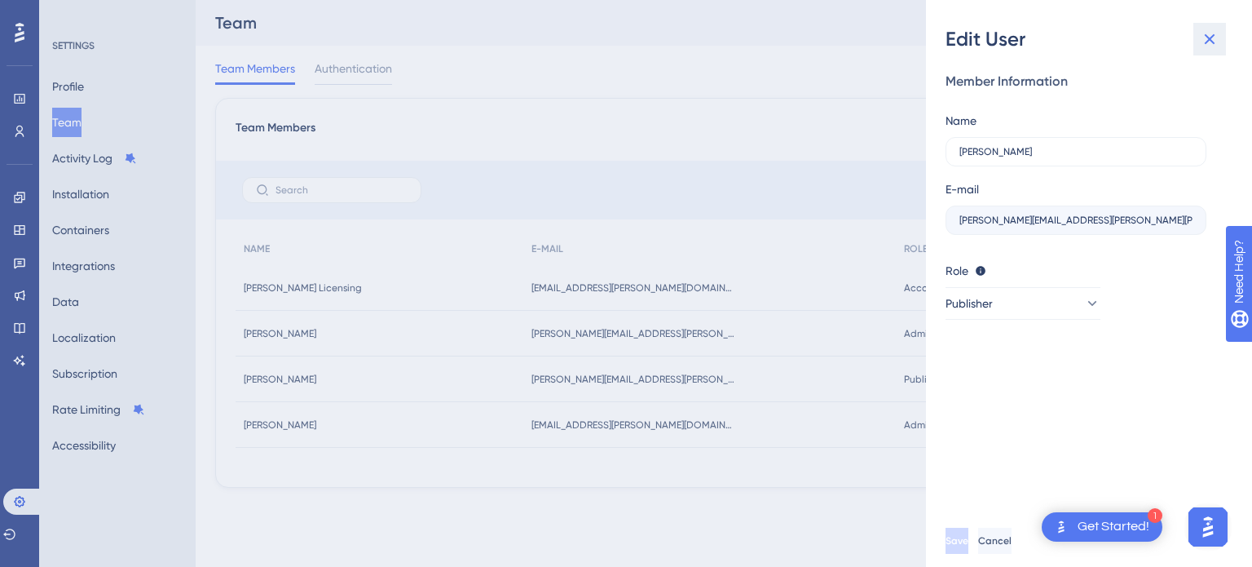
click at [1207, 46] on icon at bounding box center [1210, 39] width 20 height 20
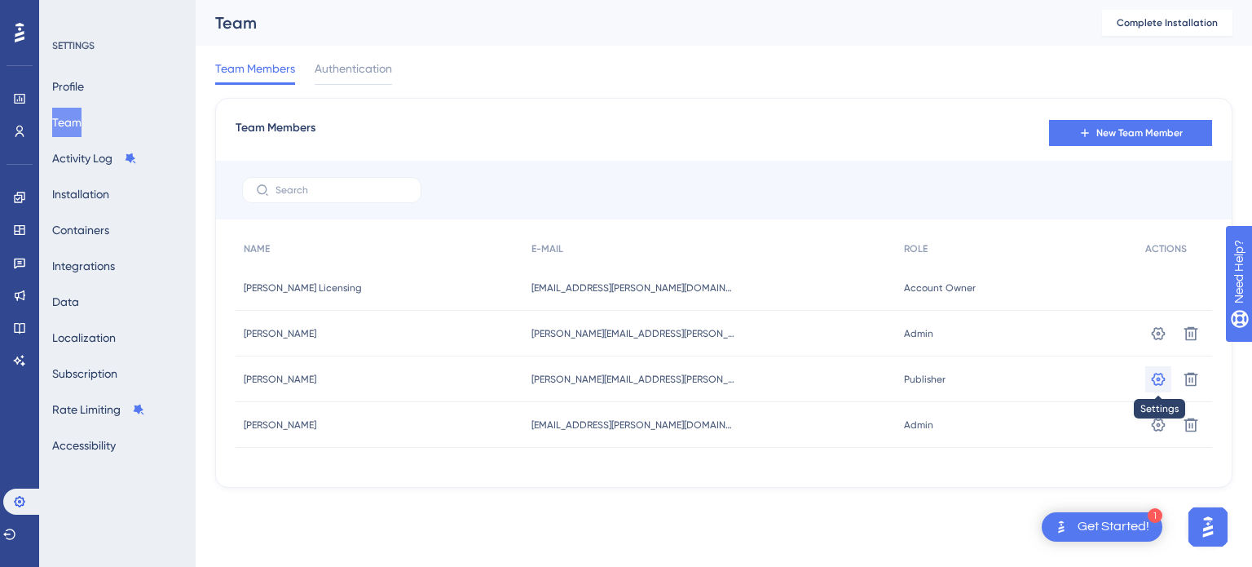
click at [1160, 342] on icon at bounding box center [1158, 333] width 16 height 16
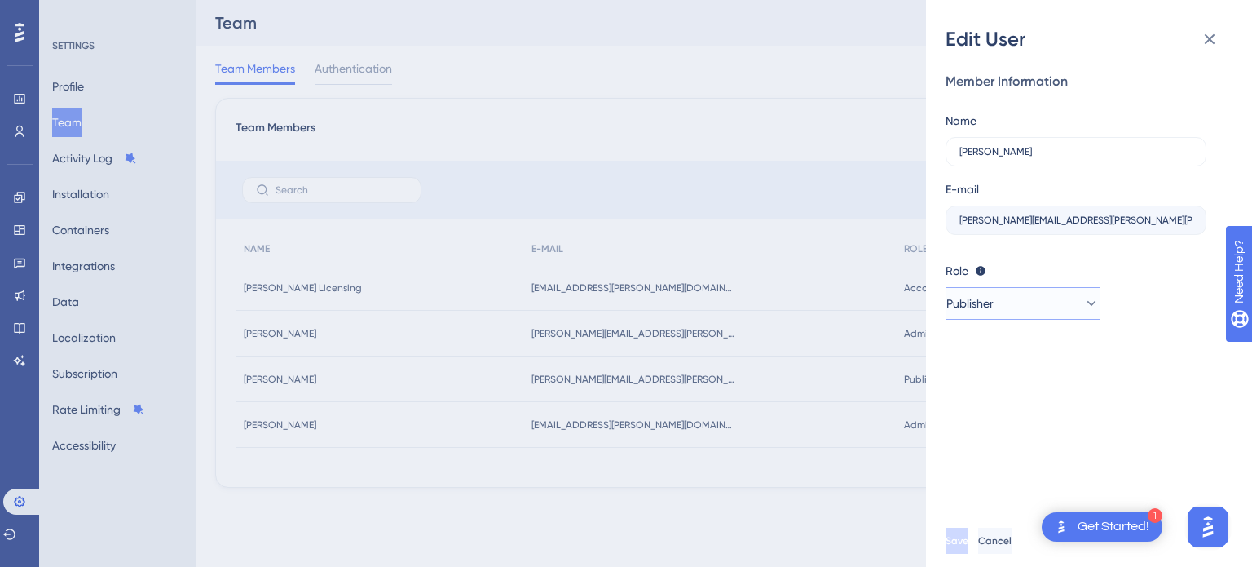
click at [1030, 295] on button "Publisher" at bounding box center [1023, 303] width 155 height 33
click at [1203, 411] on div "Member Information Name [PERSON_NAME] E-mail [PERSON_NAME][EMAIL_ADDRESS][PERSO…" at bounding box center [1096, 283] width 300 height 462
click at [1034, 311] on button "Publisher" at bounding box center [1023, 303] width 155 height 33
click at [1173, 420] on div "Member Information Name [PERSON_NAME] E-mail [PERSON_NAME][EMAIL_ADDRESS][PERSO…" at bounding box center [1096, 283] width 300 height 462
click at [1211, 40] on icon at bounding box center [1210, 39] width 11 height 11
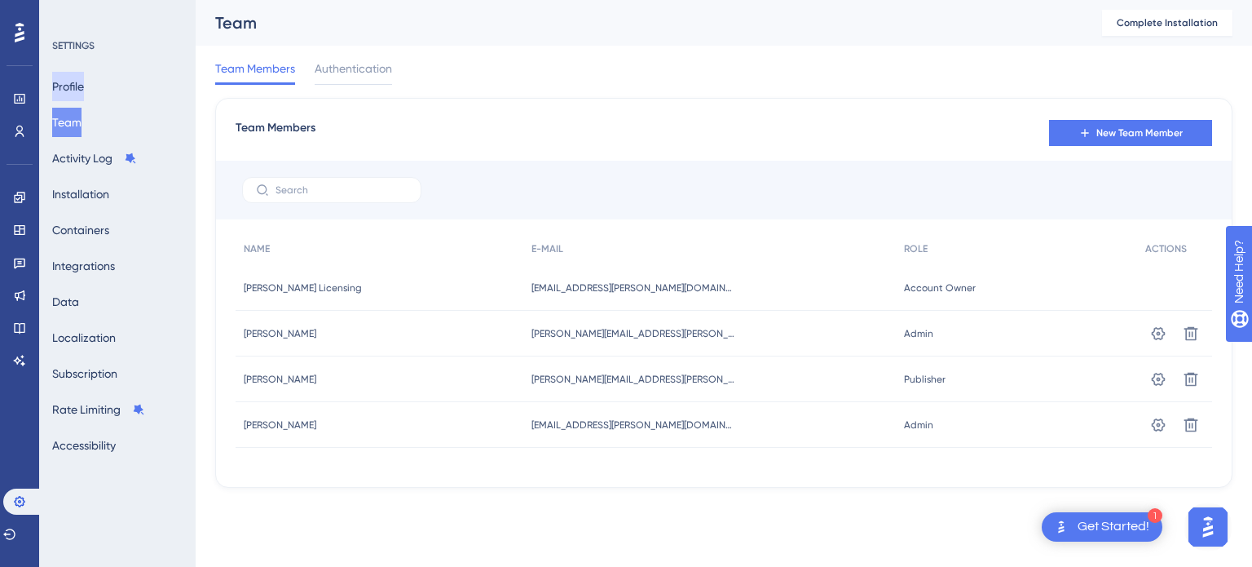
click at [84, 82] on button "Profile" at bounding box center [68, 86] width 32 height 29
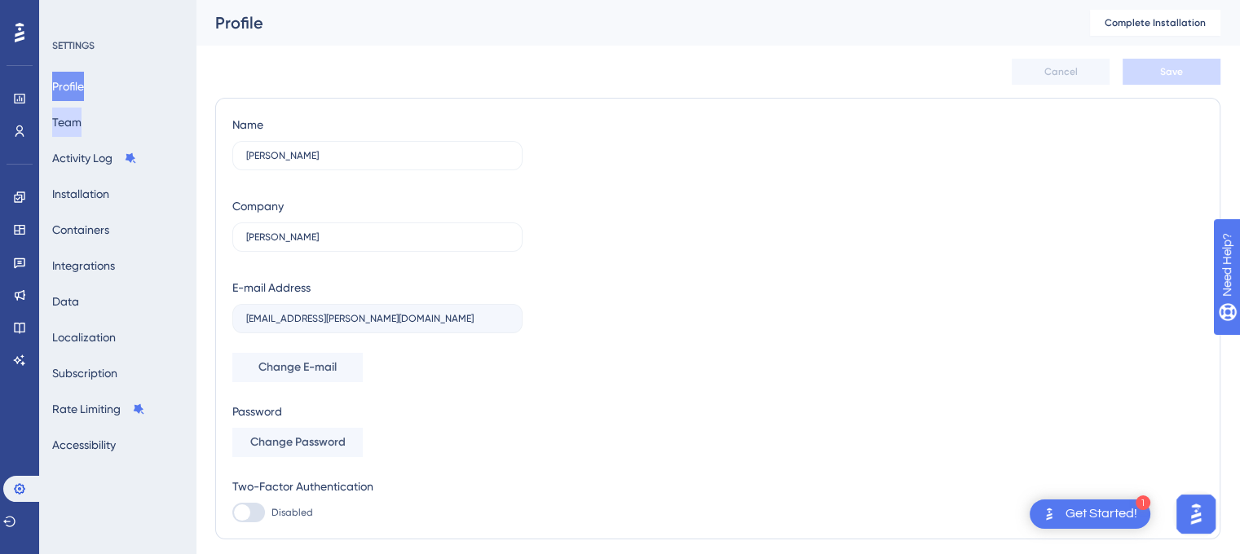
click at [60, 130] on button "Team" at bounding box center [66, 122] width 29 height 29
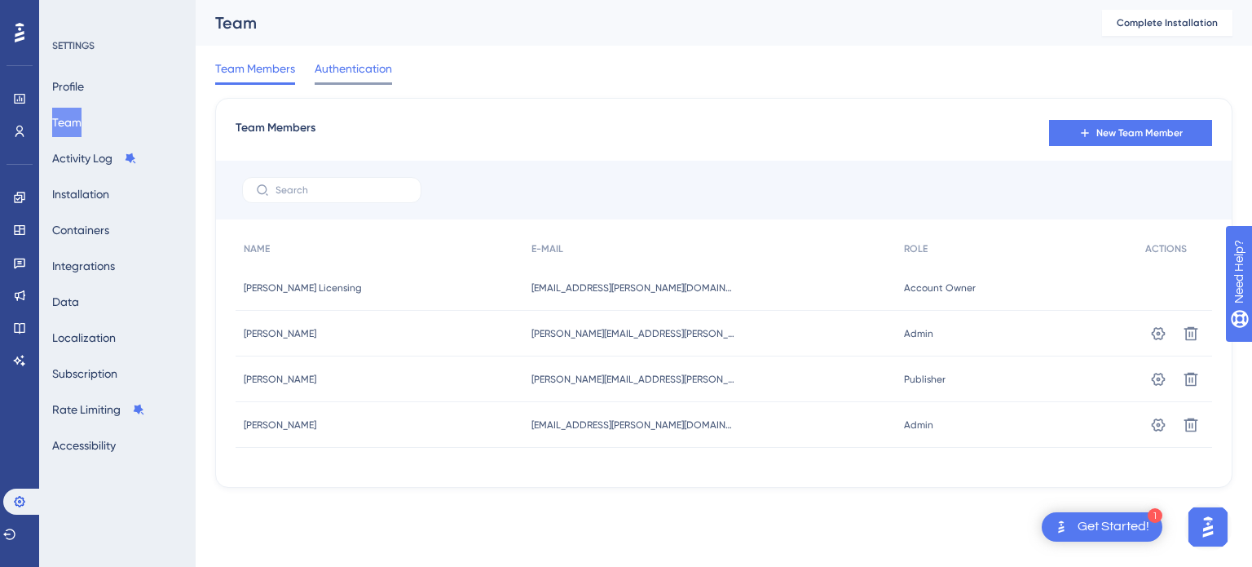
click at [346, 77] on span "Authentication" at bounding box center [353, 69] width 77 height 20
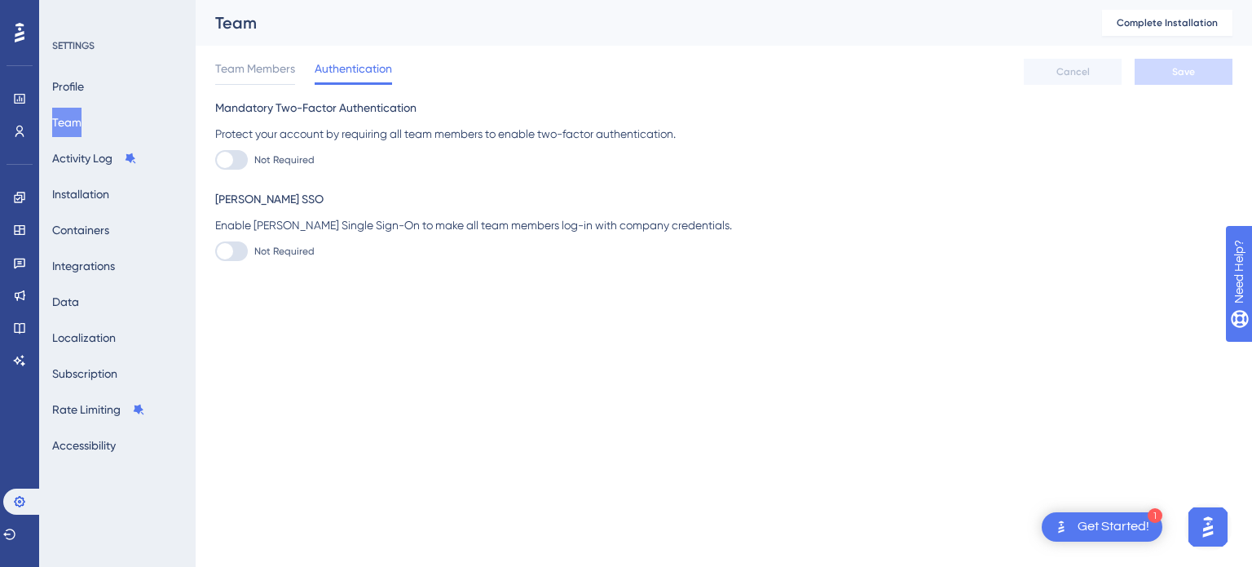
click at [233, 257] on div at bounding box center [231, 251] width 33 height 20
click at [215, 252] on input "Not Required" at bounding box center [214, 251] width 1 height 1
checkbox input "false"
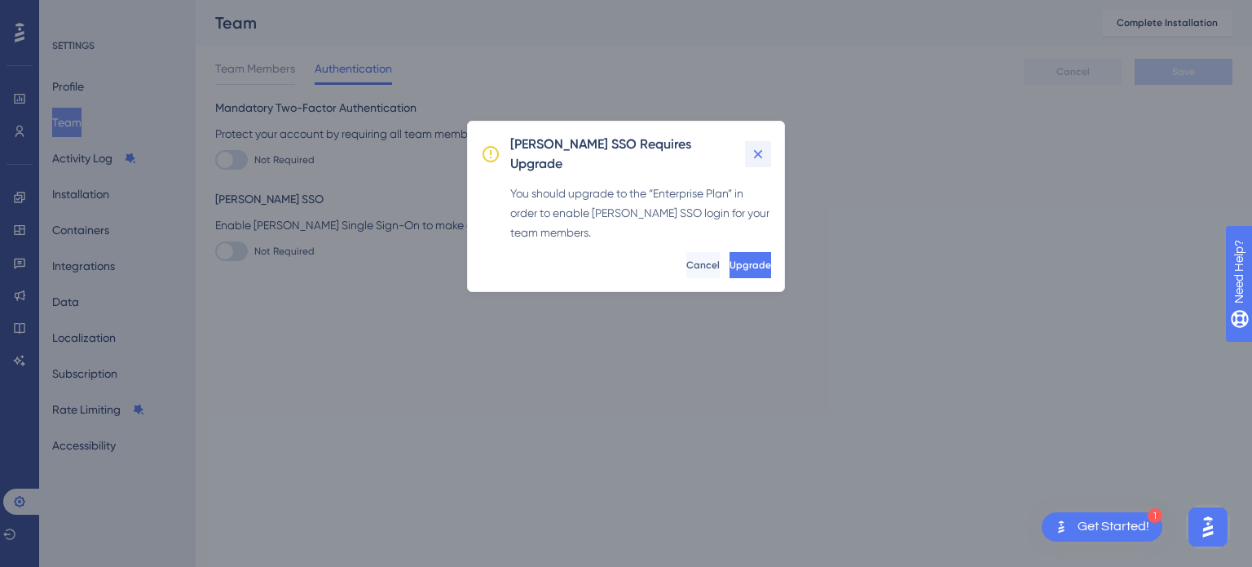
click at [768, 147] on button at bounding box center [758, 154] width 26 height 26
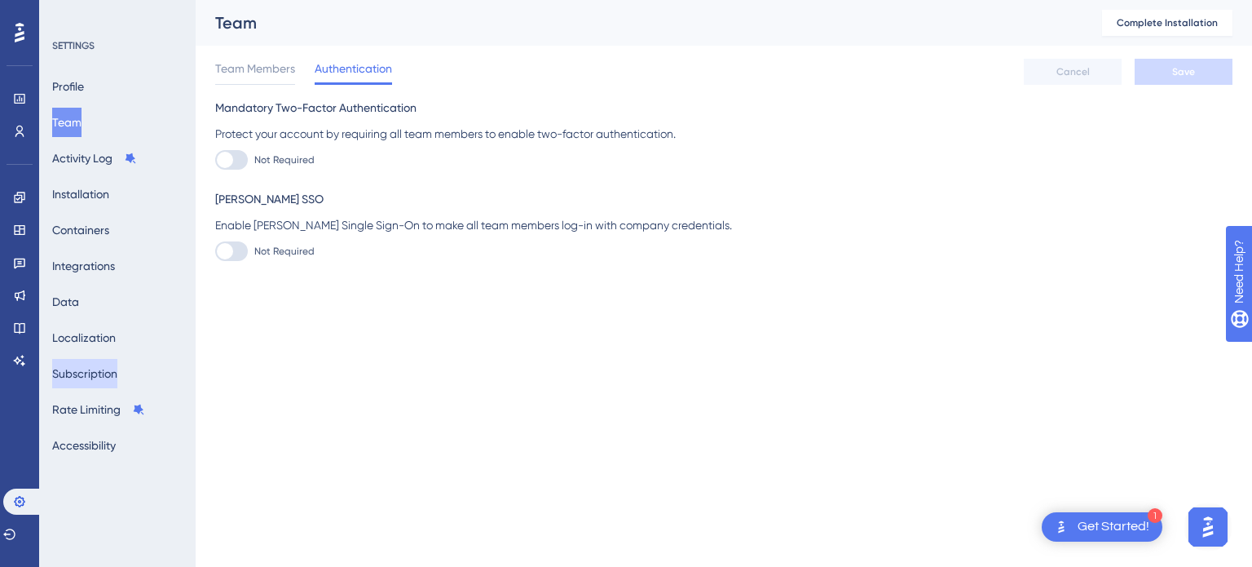
click at [92, 360] on button "Subscription" at bounding box center [84, 373] width 65 height 29
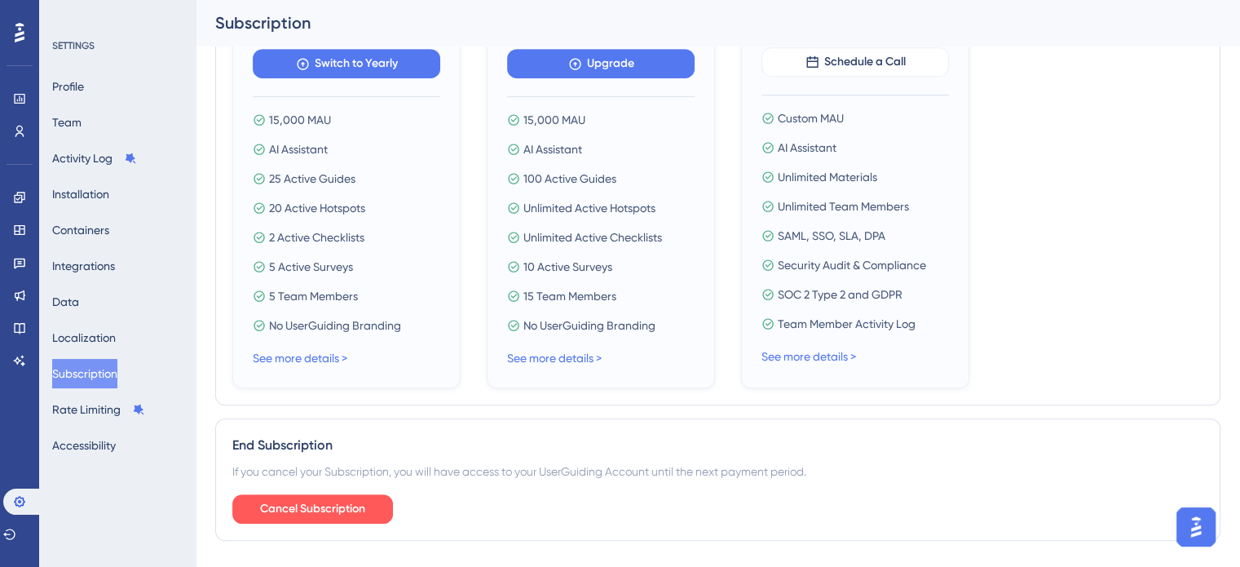
scroll to position [815, 0]
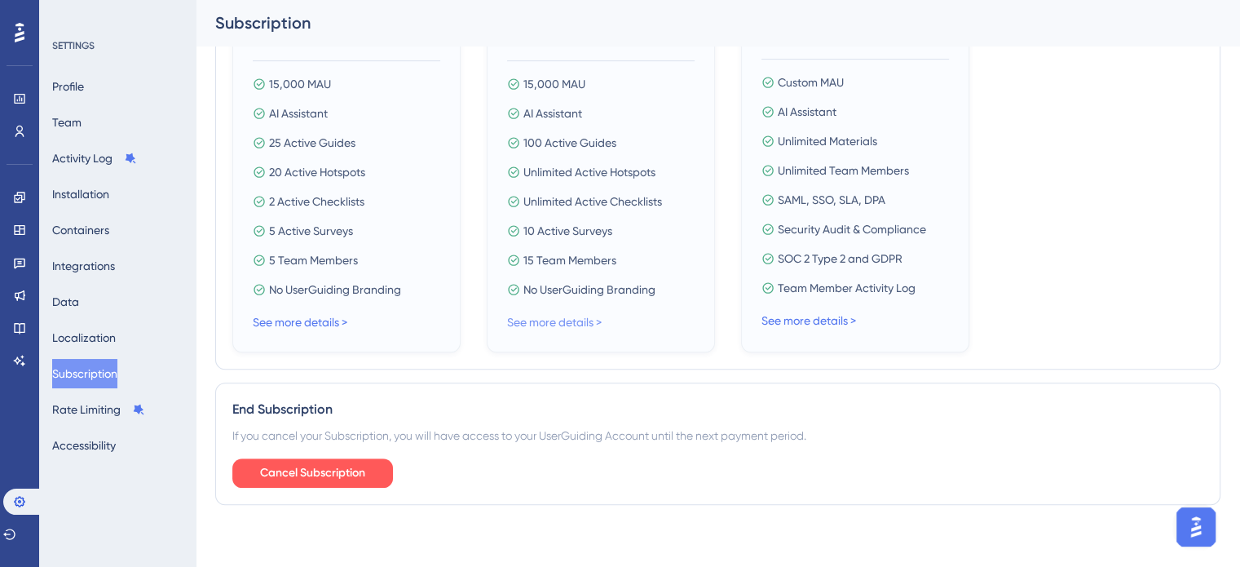
click at [573, 320] on link "See more details >" at bounding box center [554, 322] width 95 height 13
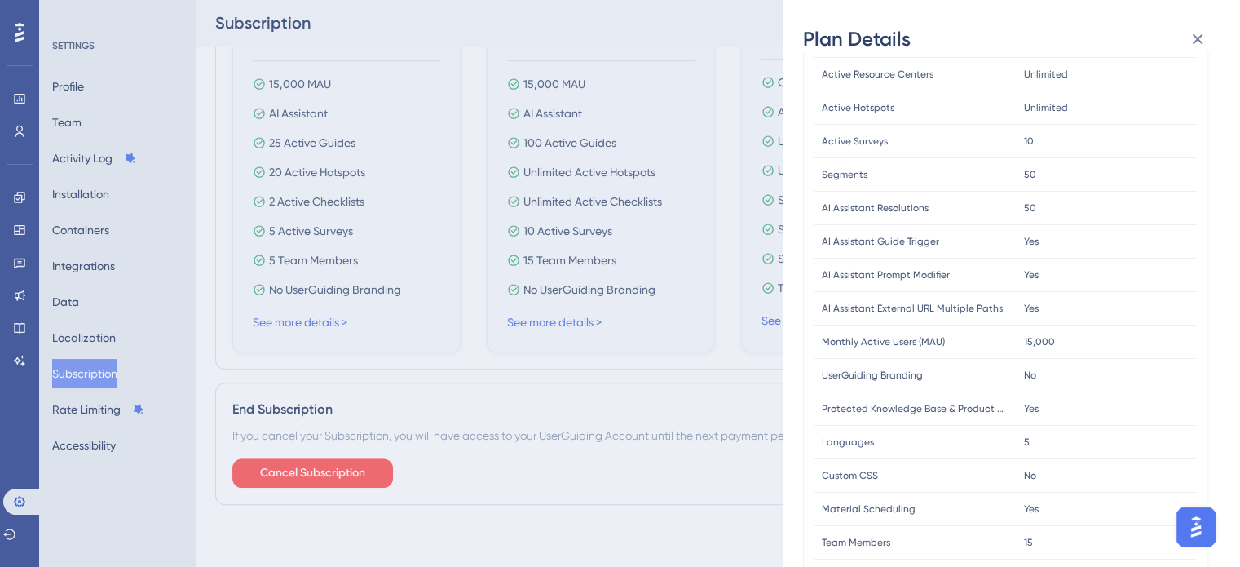
scroll to position [452, 0]
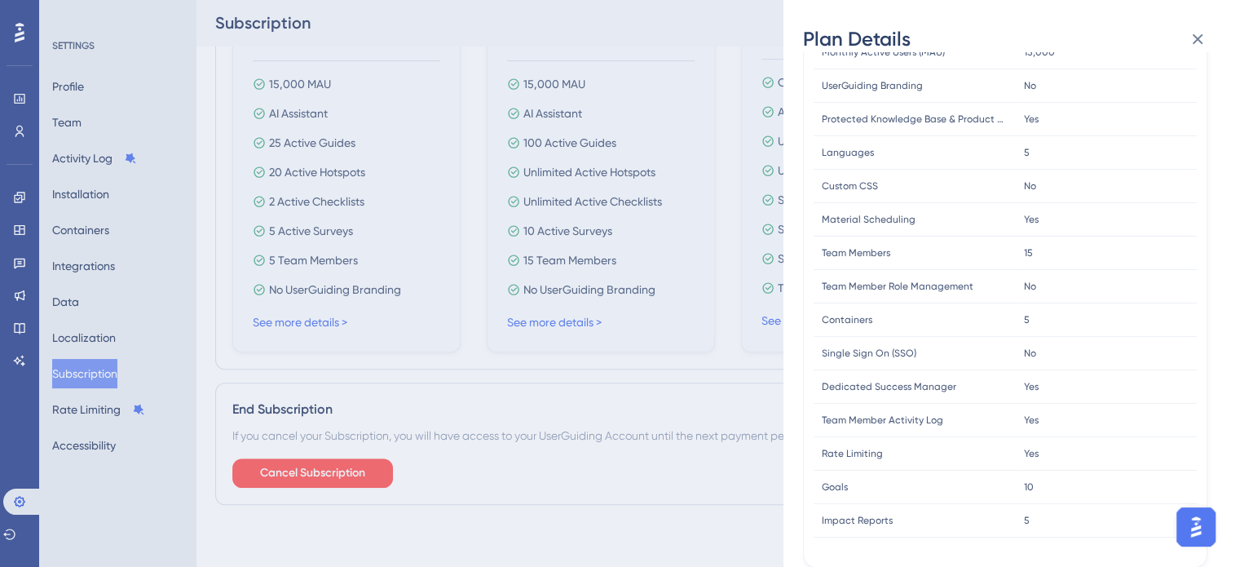
click at [1050, 354] on div "No No" at bounding box center [1106, 353] width 181 height 33
click at [1188, 42] on icon at bounding box center [1198, 39] width 20 height 20
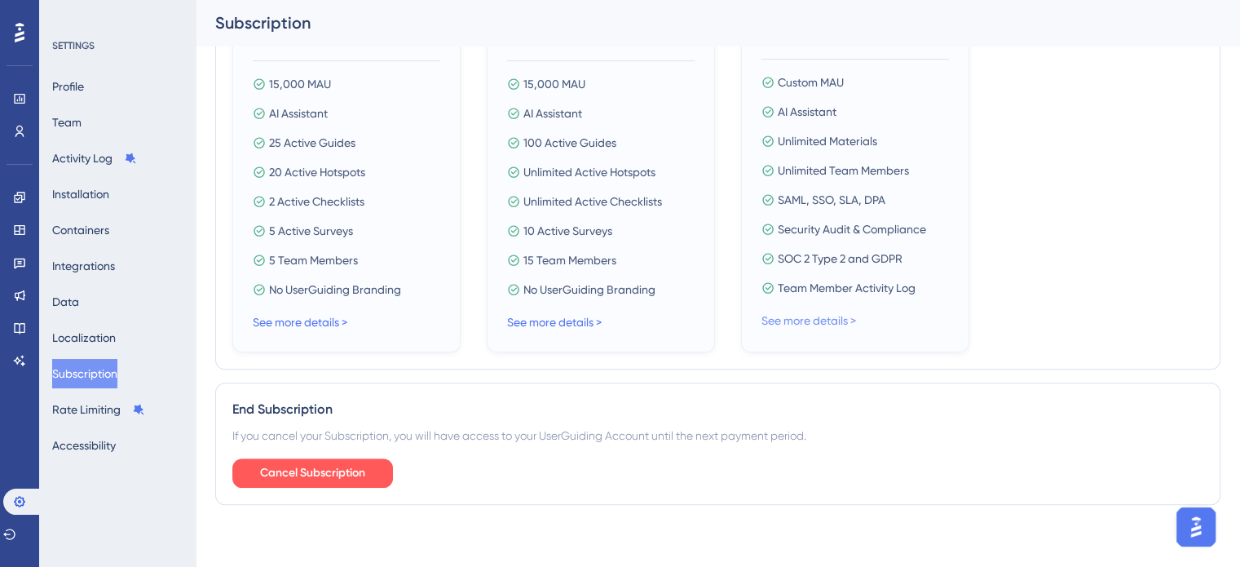
click at [788, 314] on link "See more details >" at bounding box center [808, 320] width 95 height 13
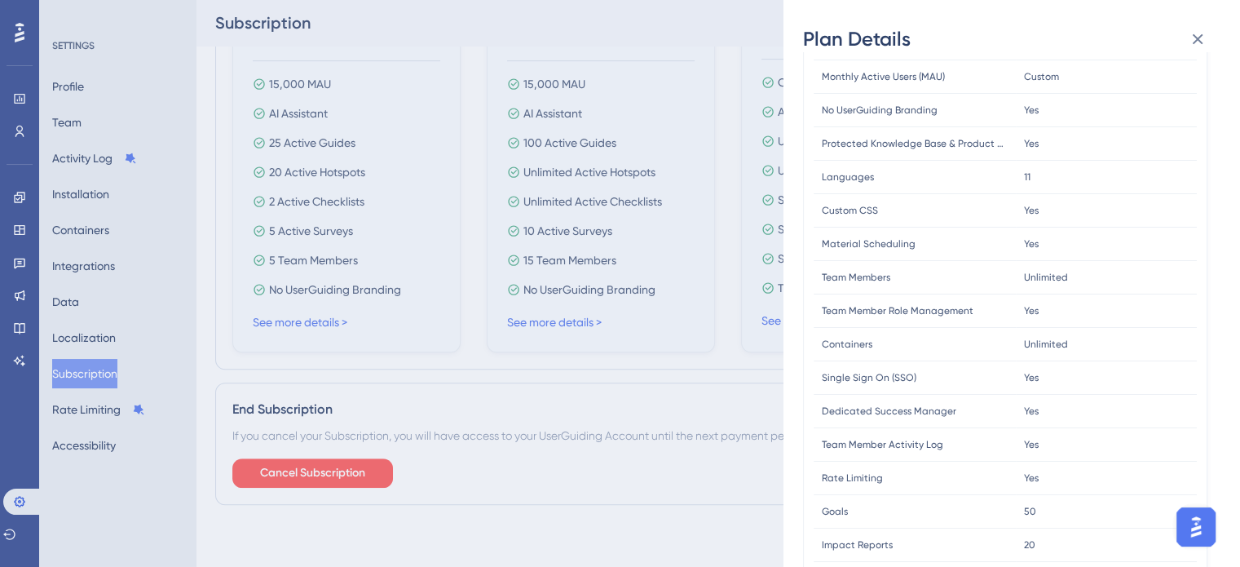
scroll to position [419, 0]
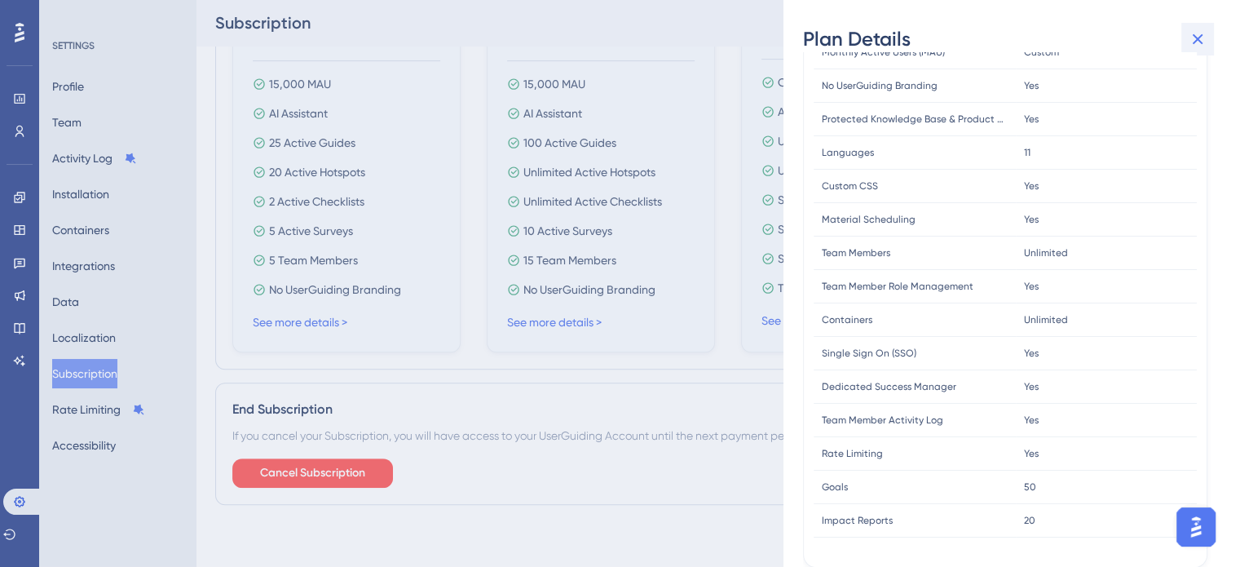
click at [1199, 26] on button at bounding box center [1197, 39] width 33 height 33
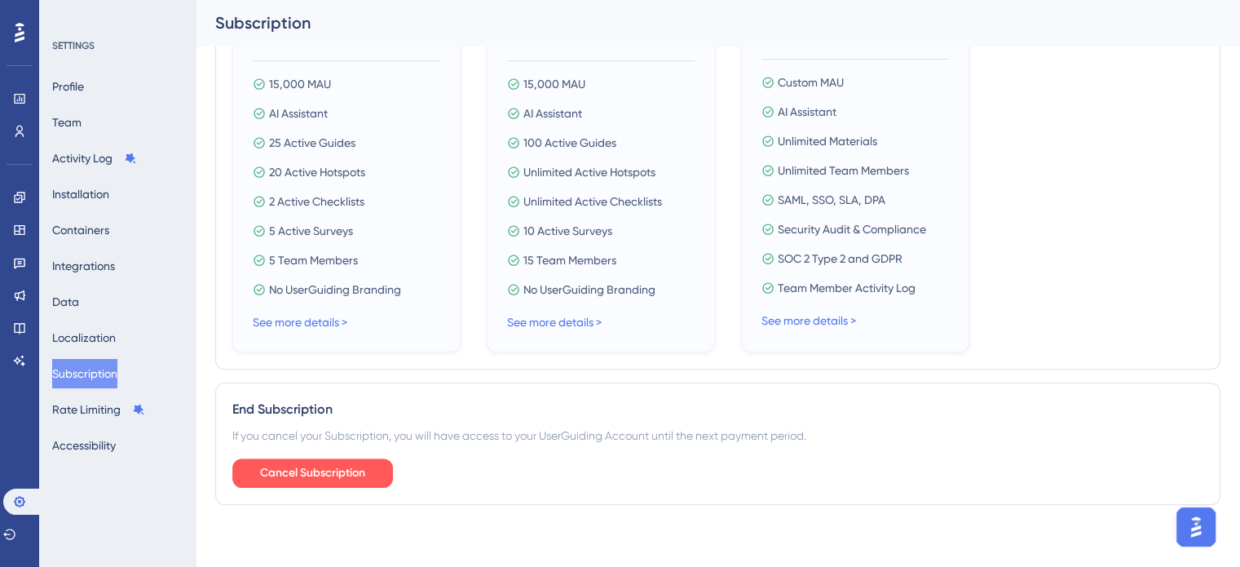
click at [566, 338] on div "MOST POPULAR Growth Save $2,876 $559* / mo $ 6,712 One year - Single Payment Up…" at bounding box center [601, 116] width 228 height 474
click at [560, 326] on link "See more details >" at bounding box center [554, 322] width 95 height 13
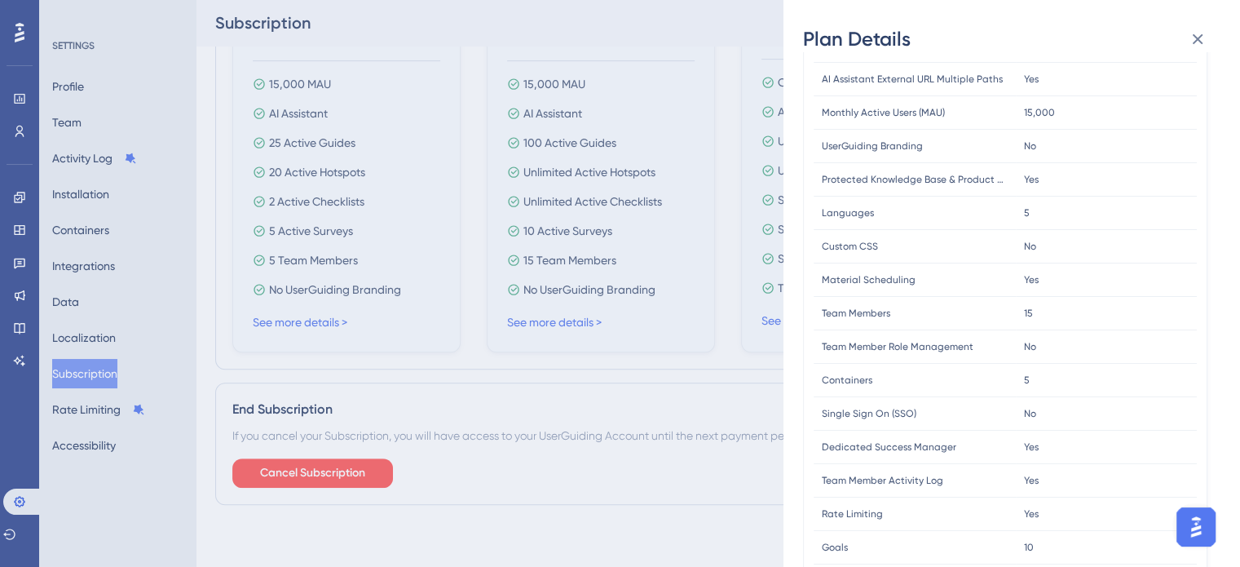
scroll to position [452, 0]
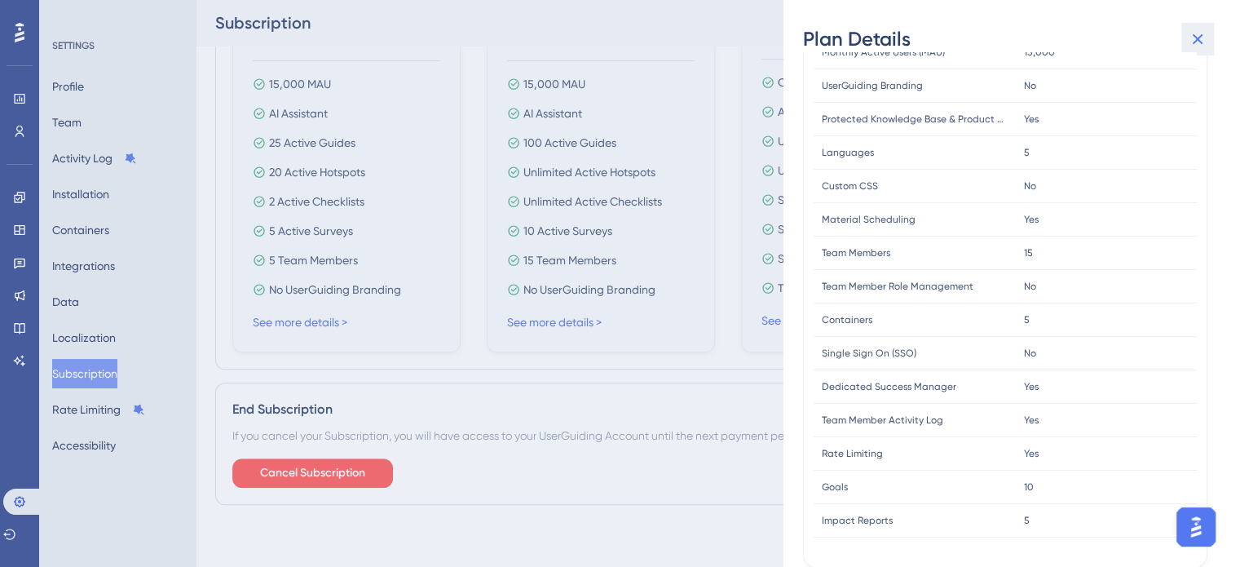
click at [1203, 41] on icon at bounding box center [1198, 39] width 20 height 20
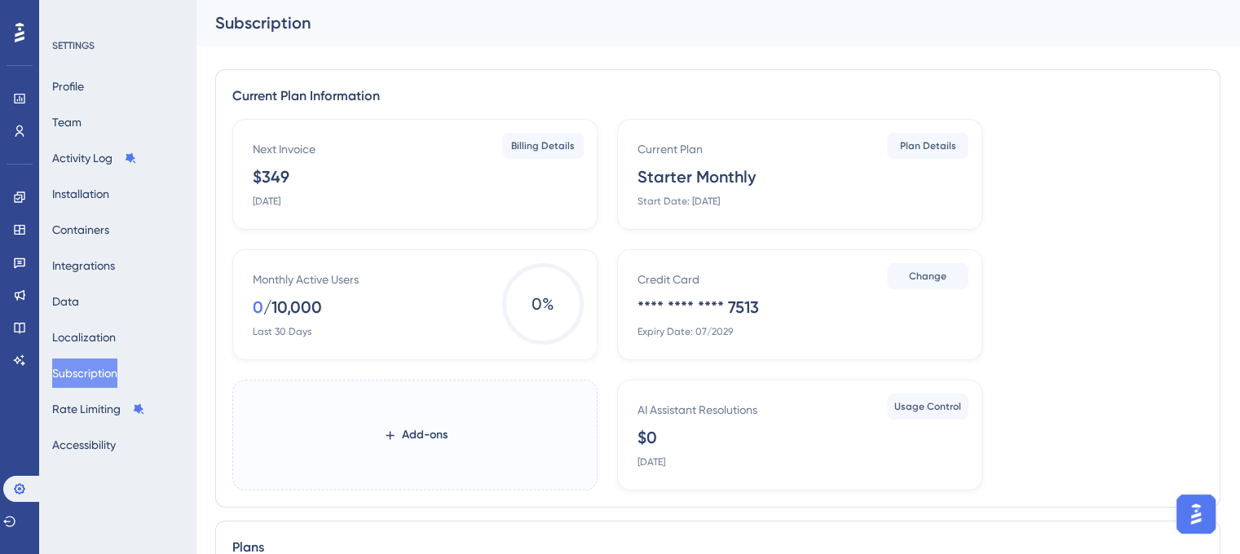
scroll to position [0, 0]
